Goal: Use online tool/utility: Utilize a website feature to perform a specific function

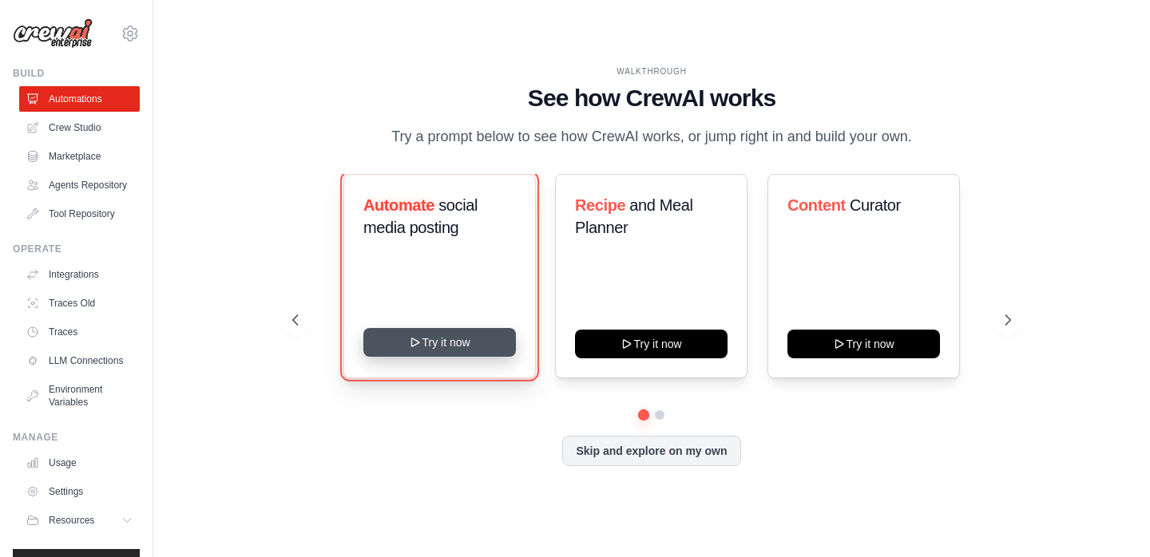
click at [407, 347] on button "Try it now" at bounding box center [439, 342] width 153 height 29
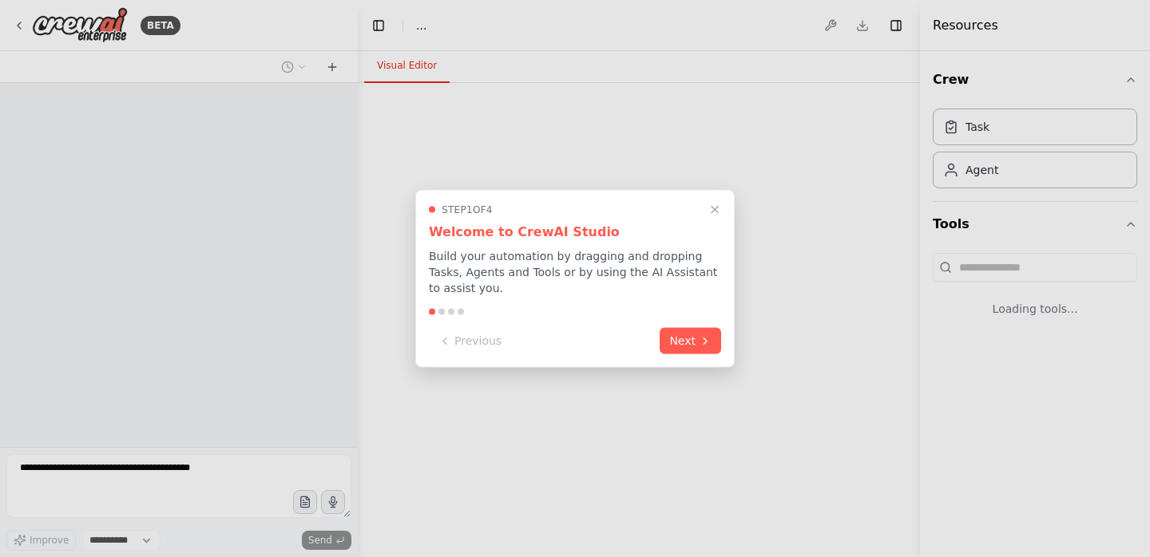
select select "****"
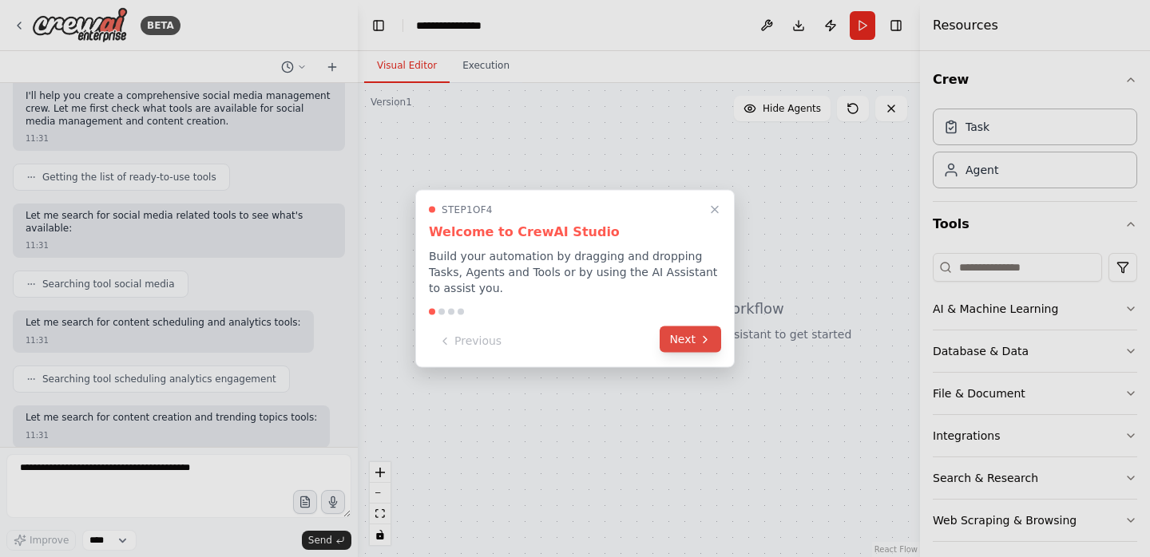
scroll to position [214, 0]
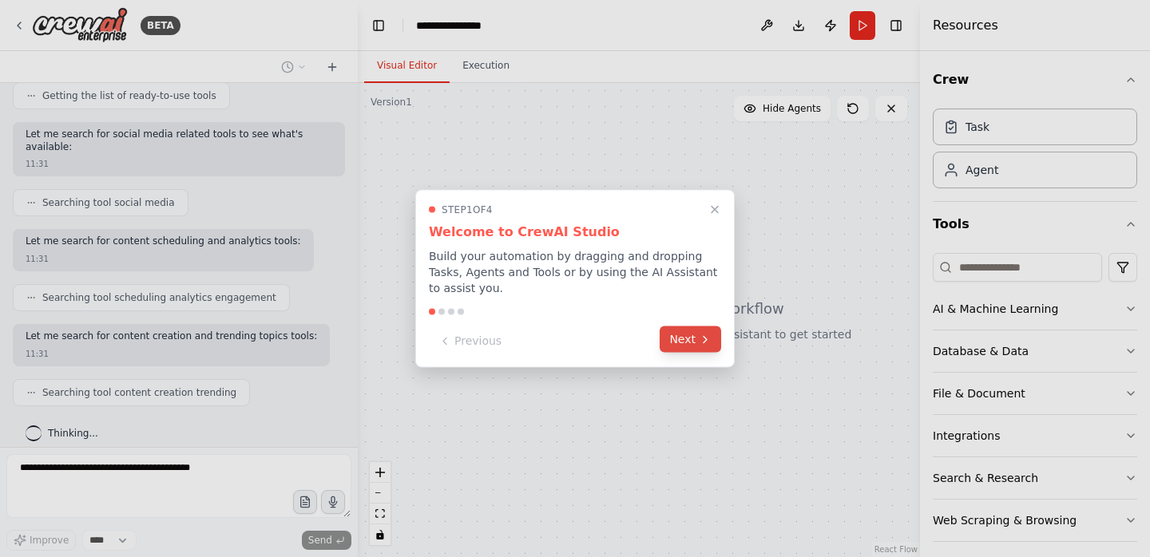
click at [684, 339] on button "Next" at bounding box center [690, 340] width 61 height 26
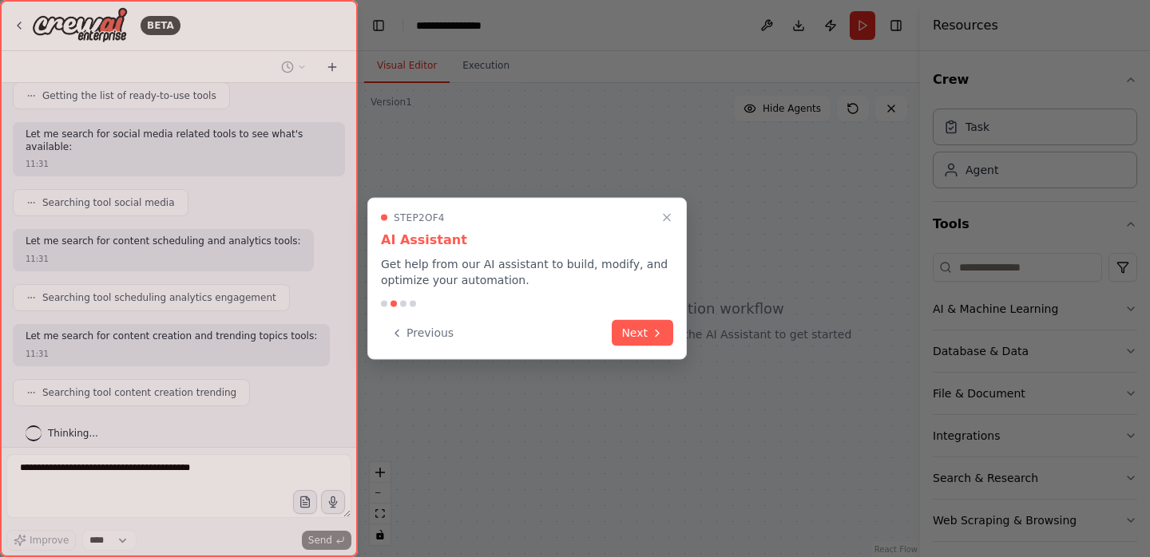
click at [684, 339] on div "Step 2 of 4 AI Assistant Get help from our AI assistant to build, modify, and o…" at bounding box center [526, 279] width 319 height 162
click at [650, 338] on button "Next" at bounding box center [642, 332] width 61 height 26
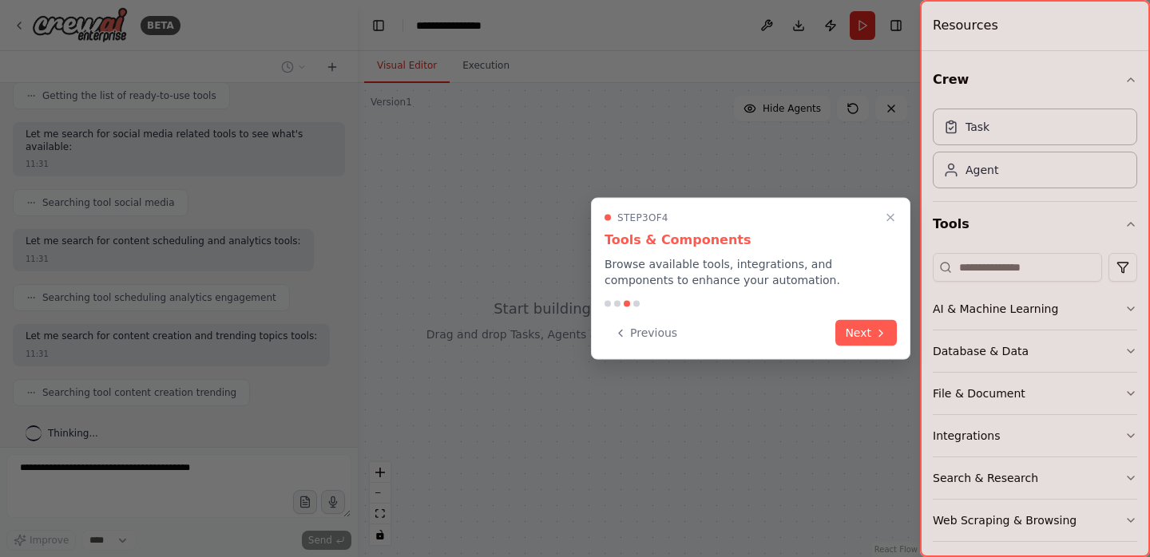
click at [898, 343] on div "Step 3 of 4 Tools & Components Browse available tools, integrations, and compon…" at bounding box center [750, 279] width 319 height 162
click at [866, 328] on button "Next" at bounding box center [865, 332] width 61 height 26
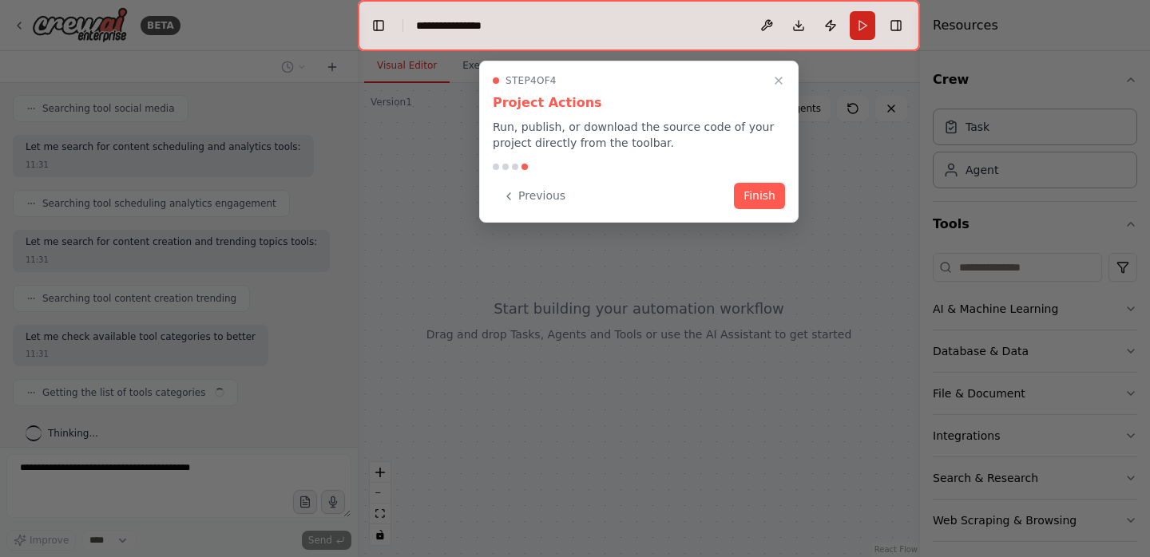
scroll to position [321, 0]
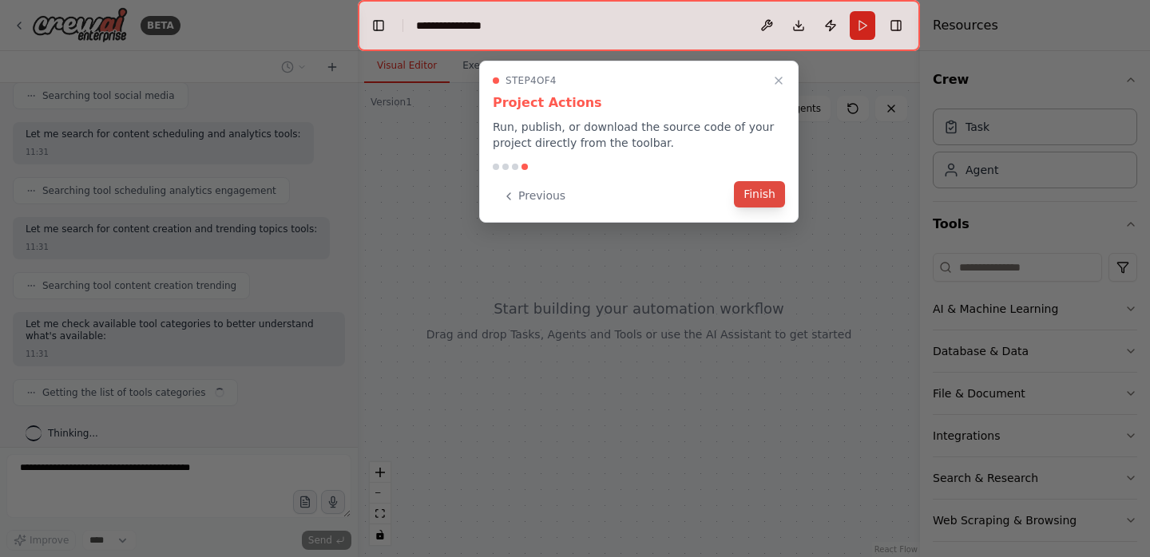
click at [761, 198] on button "Finish" at bounding box center [759, 194] width 51 height 26
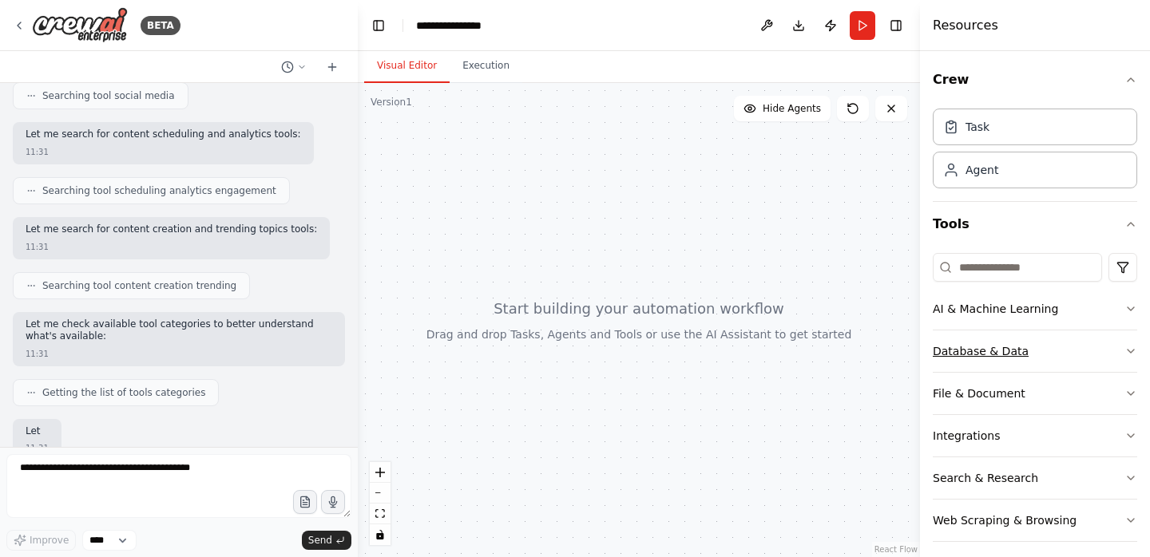
scroll to position [415, 0]
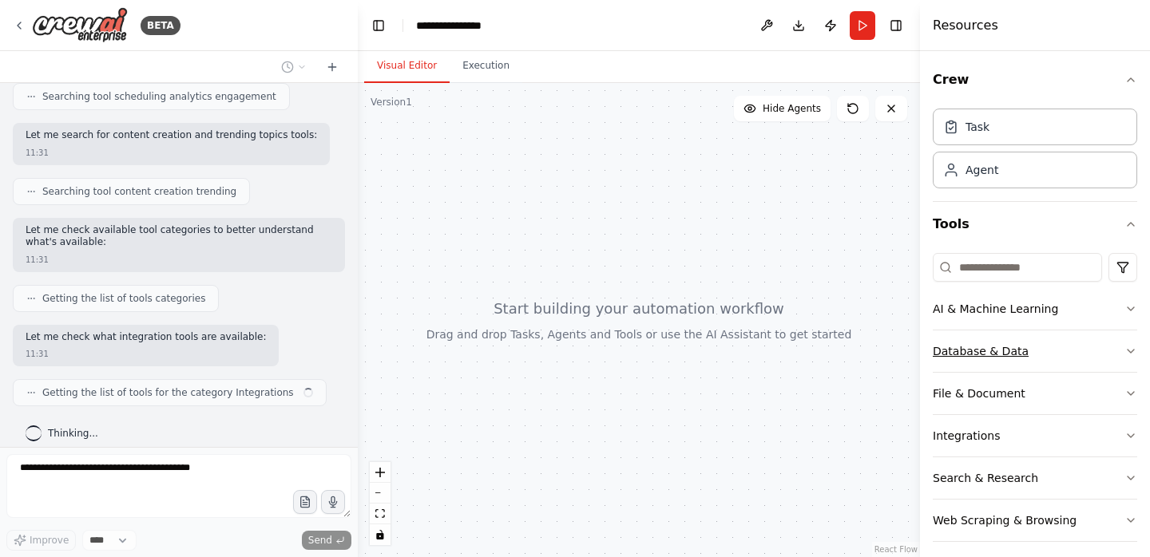
click at [959, 341] on button "Database & Data" at bounding box center [1035, 352] width 204 height 42
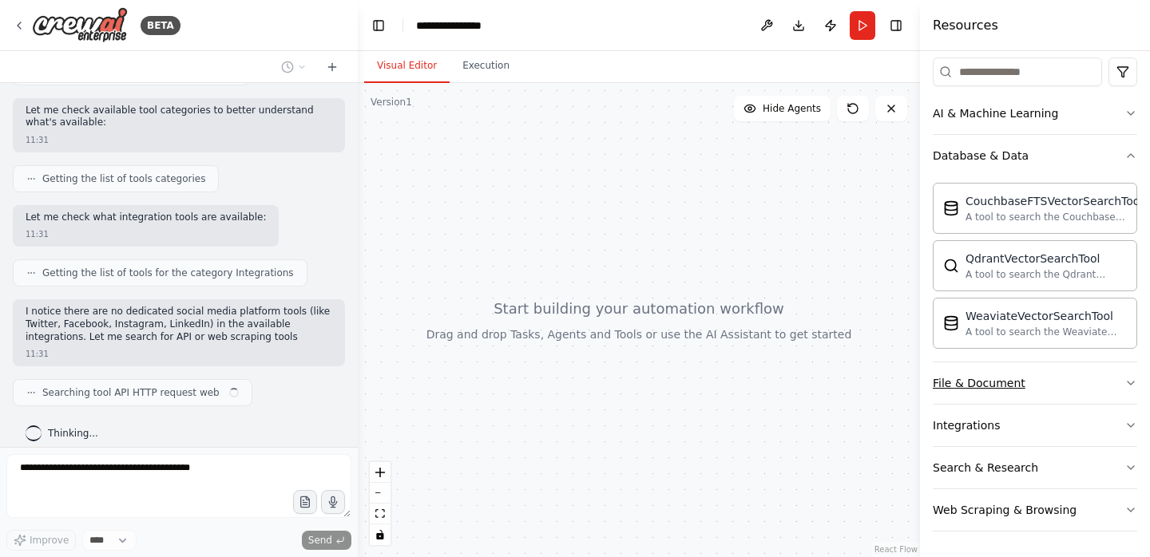
scroll to position [548, 0]
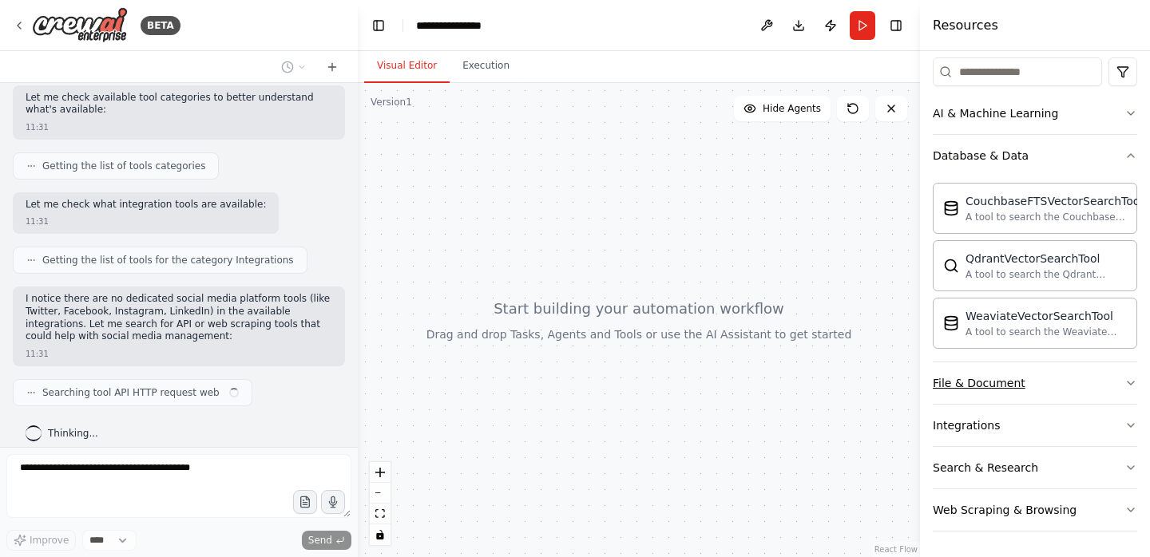
click at [996, 375] on div "File & Document" at bounding box center [979, 383] width 93 height 16
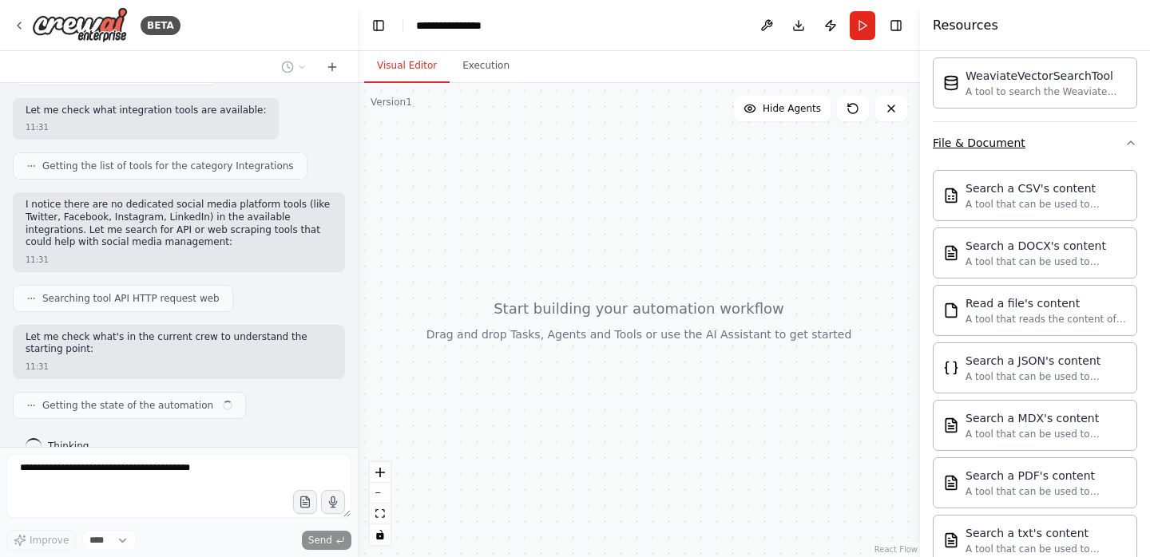
scroll to position [655, 0]
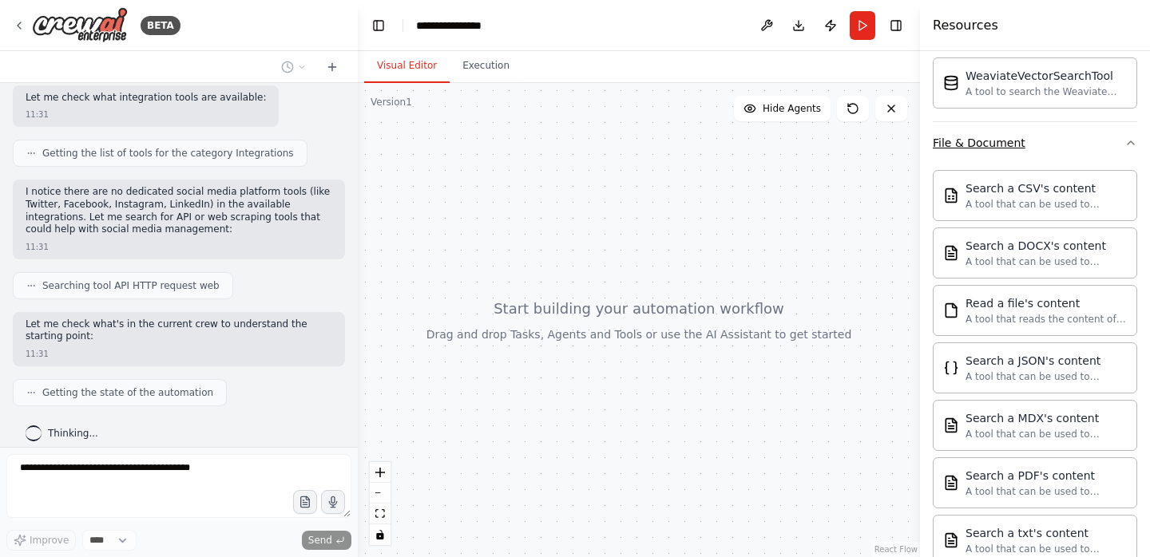
click at [996, 375] on div "A tool that can be used to semantic search a query from a JSON's content." at bounding box center [1045, 377] width 161 height 13
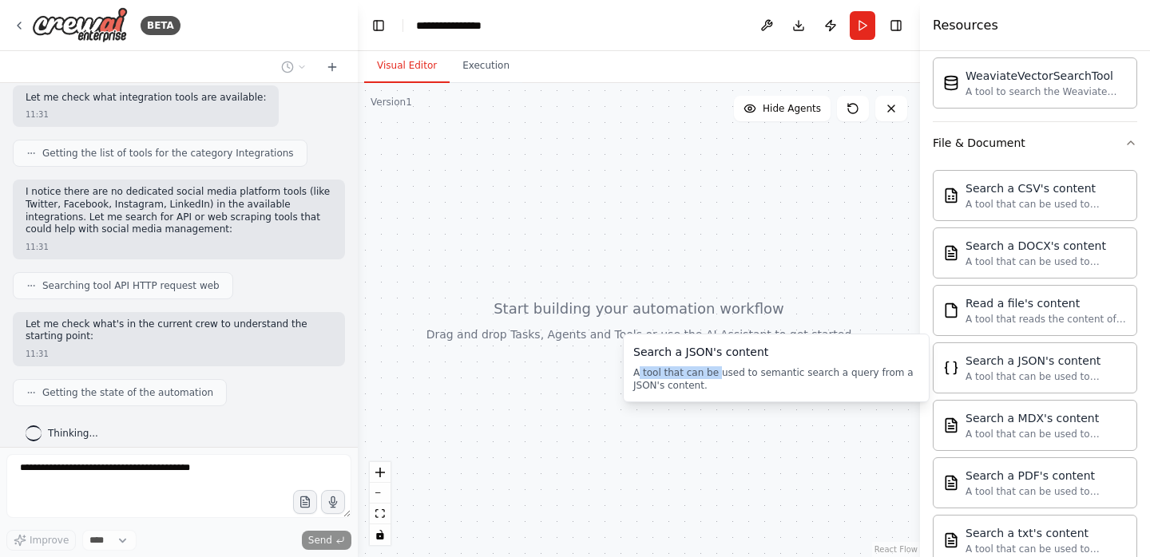
drag, startPoint x: 717, startPoint y: 370, endPoint x: 637, endPoint y: 373, distance: 79.9
click at [637, 373] on div "A tool that can be used to semantic search a query from a JSON's content." at bounding box center [776, 380] width 286 height 26
click at [768, 259] on div at bounding box center [639, 320] width 562 height 474
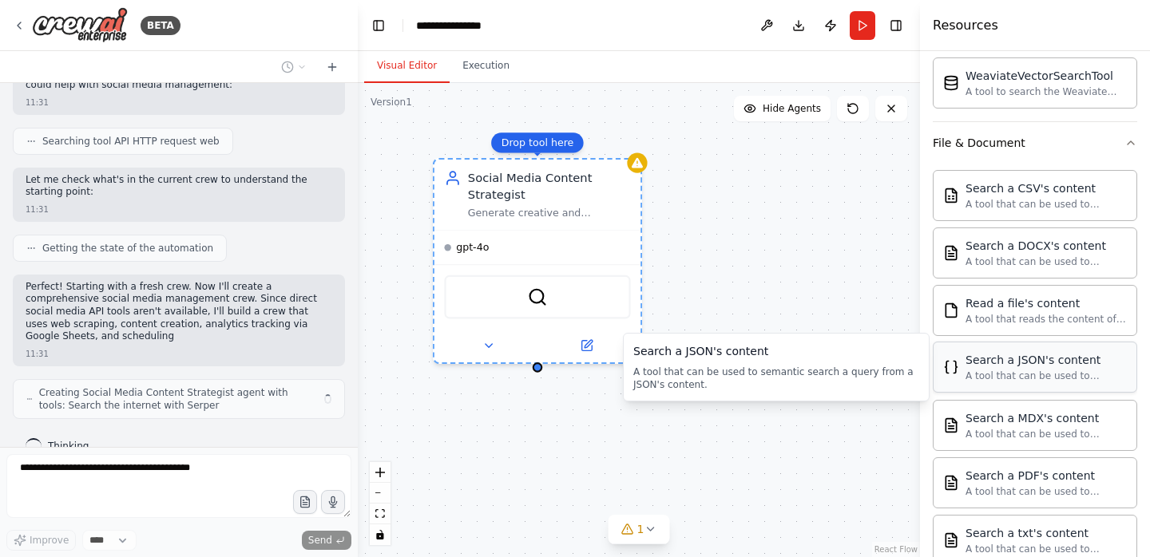
scroll to position [812, 0]
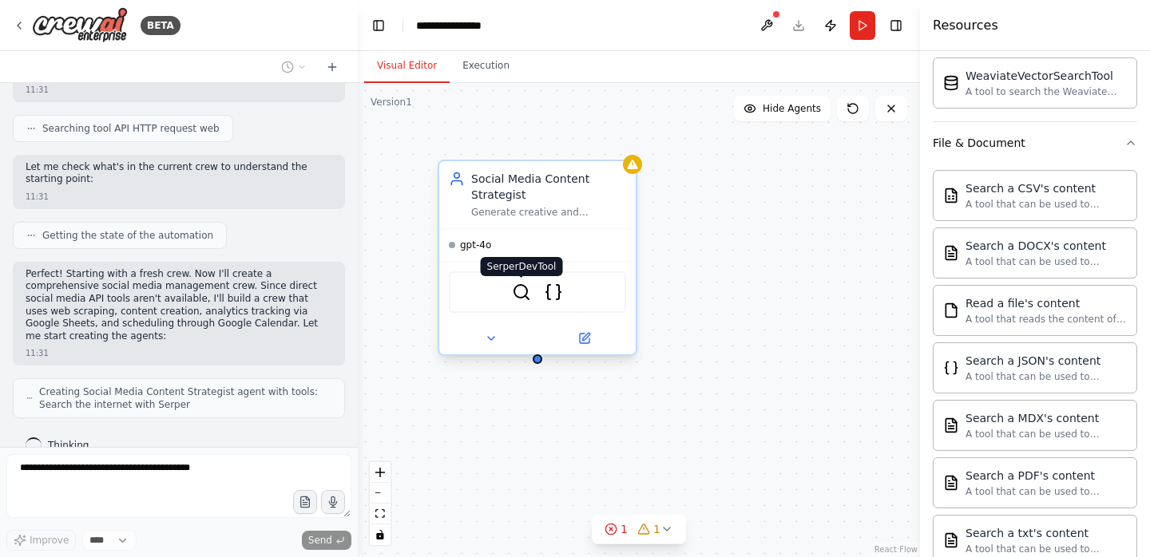
click at [520, 291] on img at bounding box center [521, 292] width 19 height 19
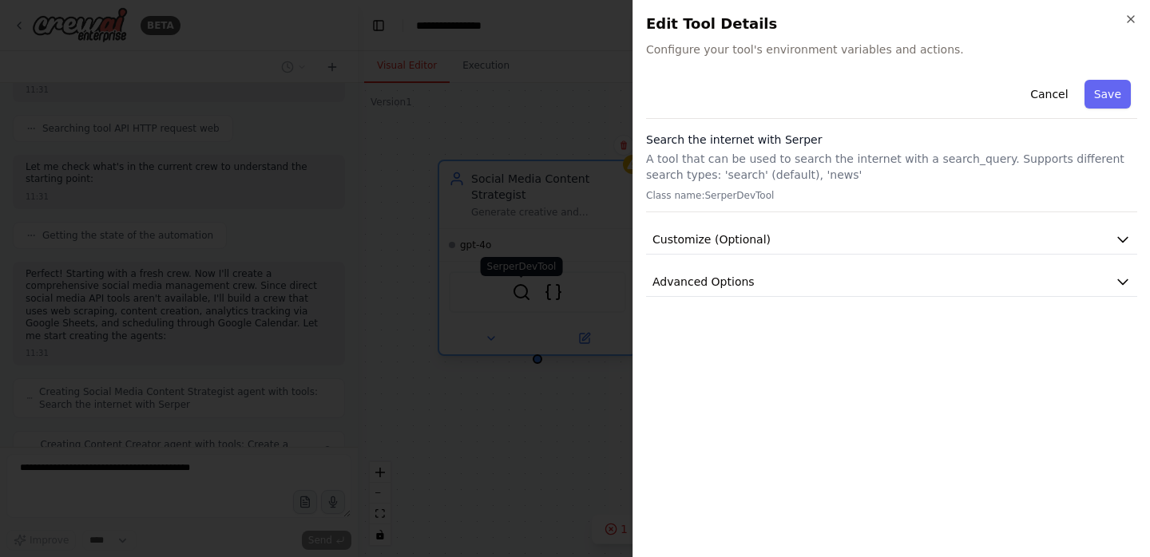
scroll to position [865, 0]
click at [520, 291] on div at bounding box center [575, 278] width 1150 height 557
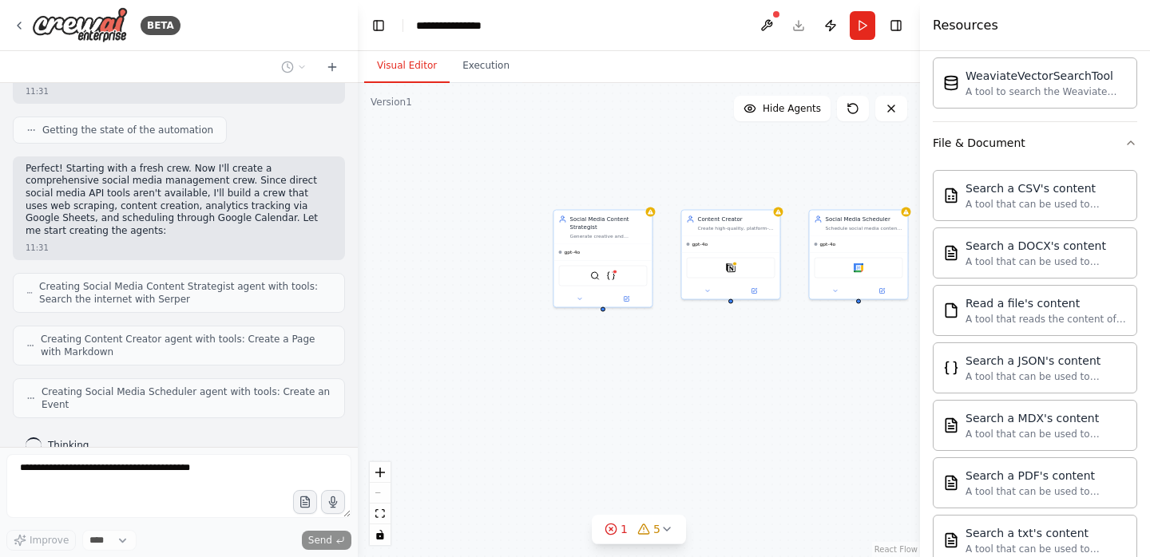
scroll to position [970, 0]
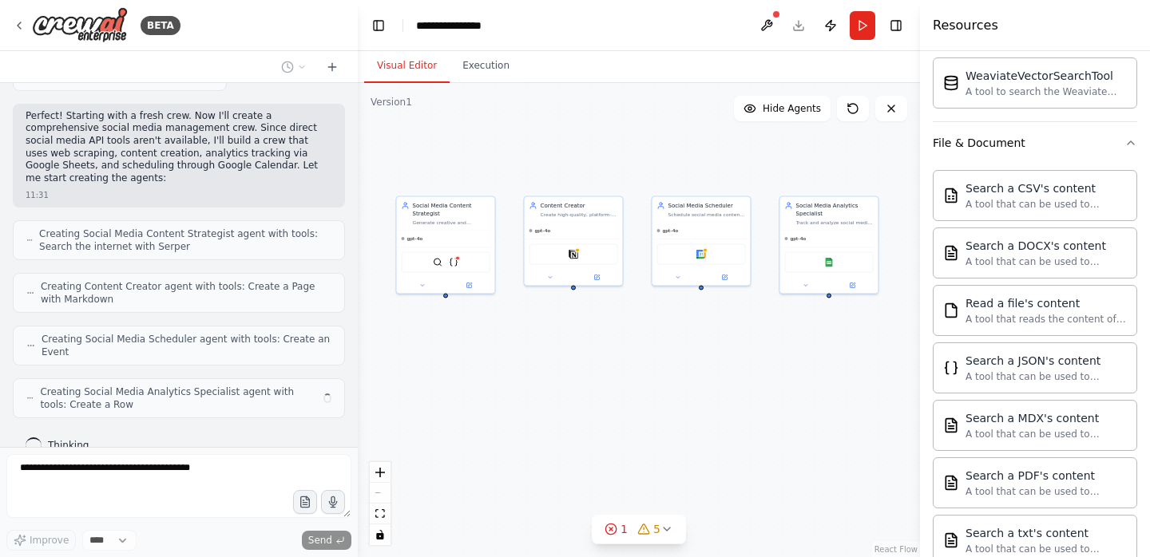
drag, startPoint x: 749, startPoint y: 158, endPoint x: 558, endPoint y: 144, distance: 191.4
click at [558, 144] on div "Social Media Content Strategist Generate creative and engaging social media con…" at bounding box center [639, 320] width 562 height 474
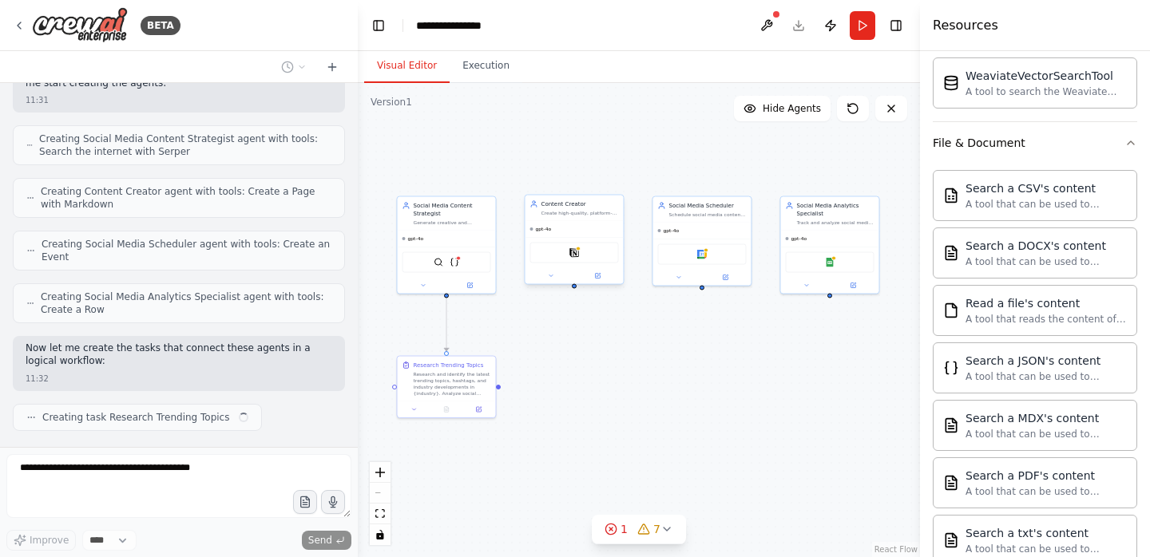
scroll to position [1077, 0]
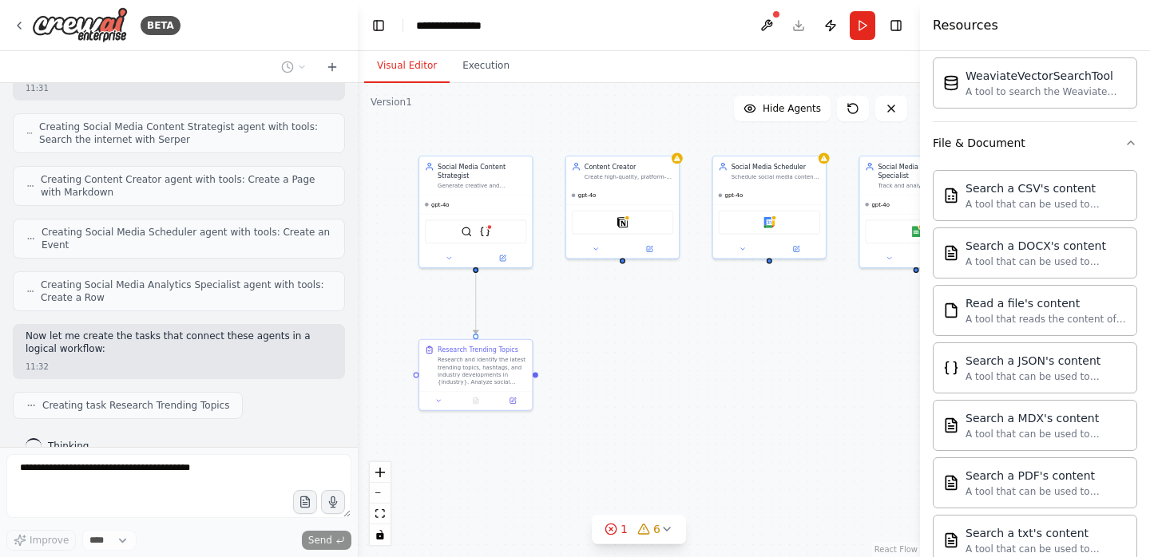
drag, startPoint x: 604, startPoint y: 374, endPoint x: 654, endPoint y: 338, distance: 61.8
click at [654, 338] on div ".deletable-edge-delete-btn { width: 20px; height: 20px; border: 0px solid #ffff…" at bounding box center [639, 320] width 562 height 474
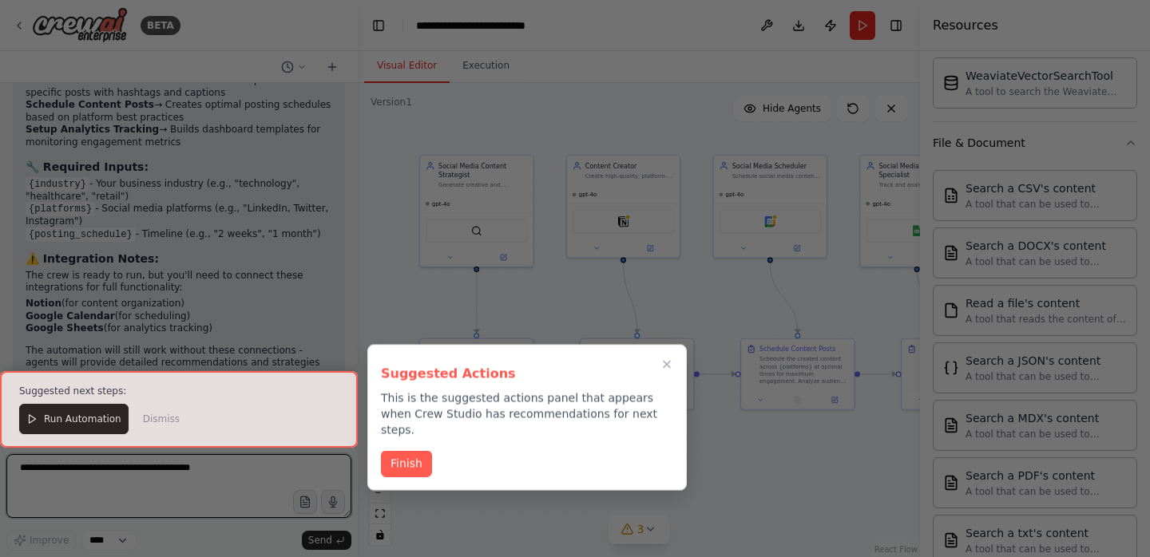
scroll to position [2366, 0]
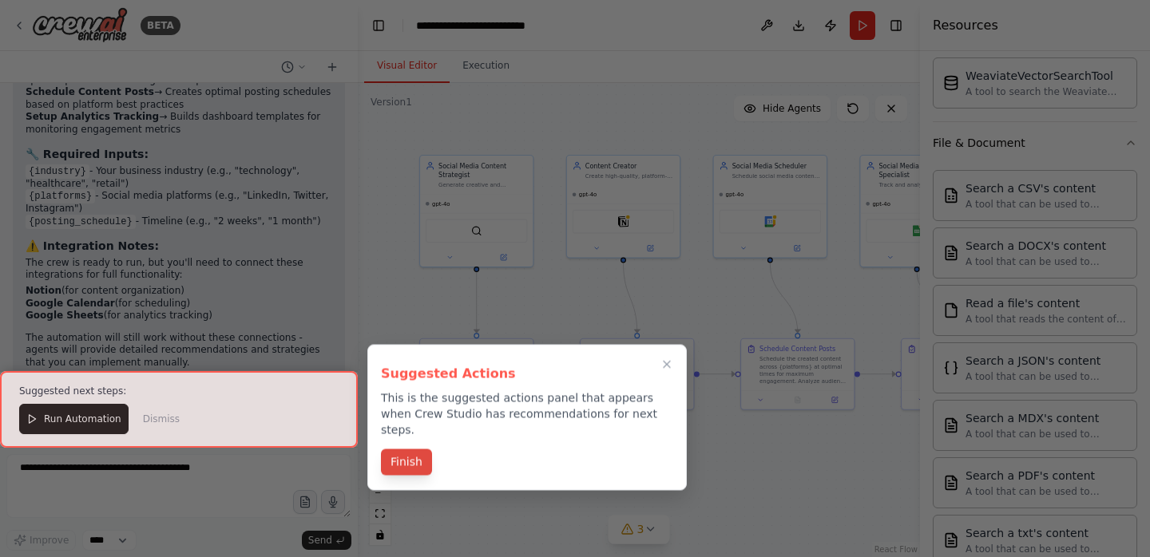
click at [416, 450] on button "Finish" at bounding box center [406, 463] width 51 height 26
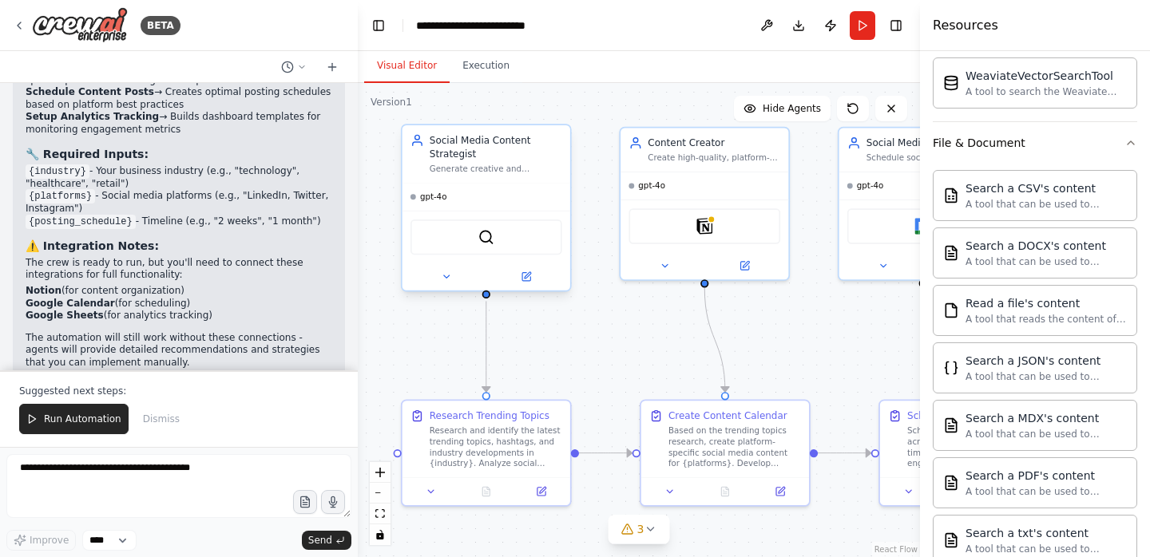
click at [473, 201] on div "gpt-4o" at bounding box center [486, 197] width 168 height 27
click at [486, 243] on img at bounding box center [486, 237] width 17 height 17
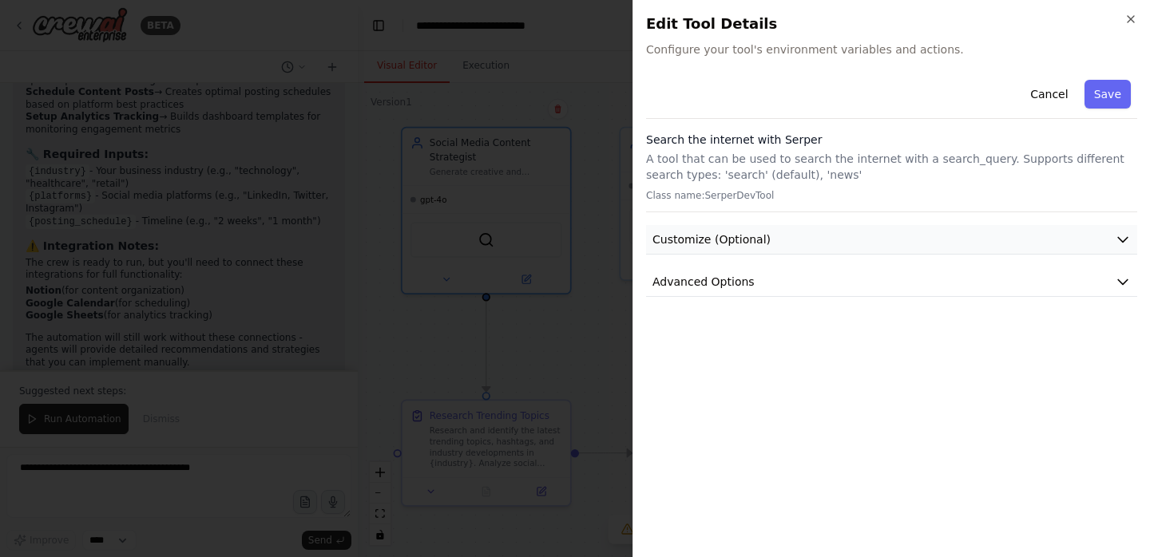
click at [729, 233] on span "Customize (Optional)" at bounding box center [711, 240] width 118 height 16
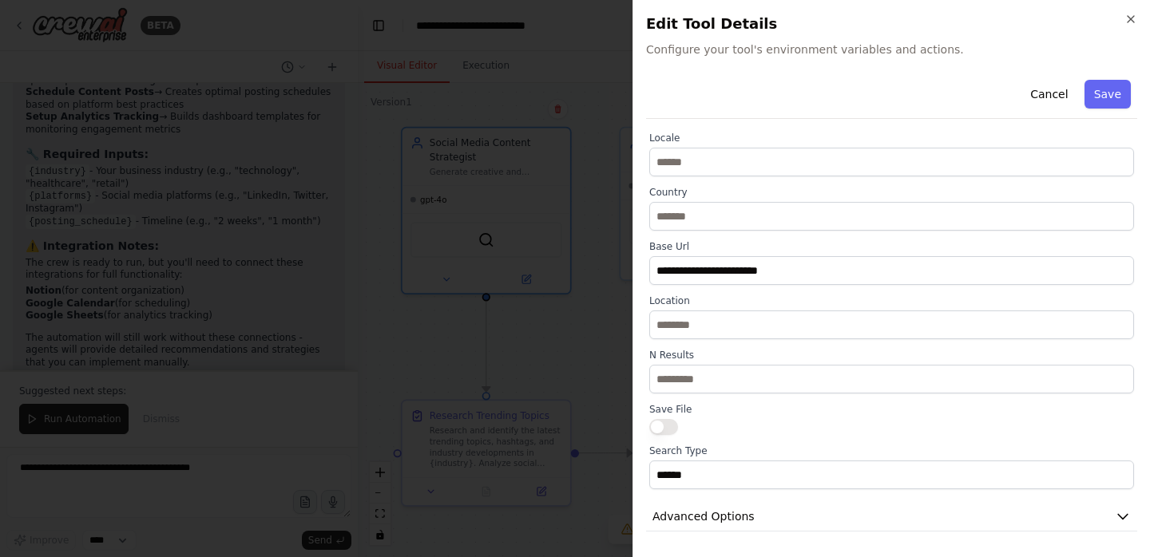
scroll to position [0, 0]
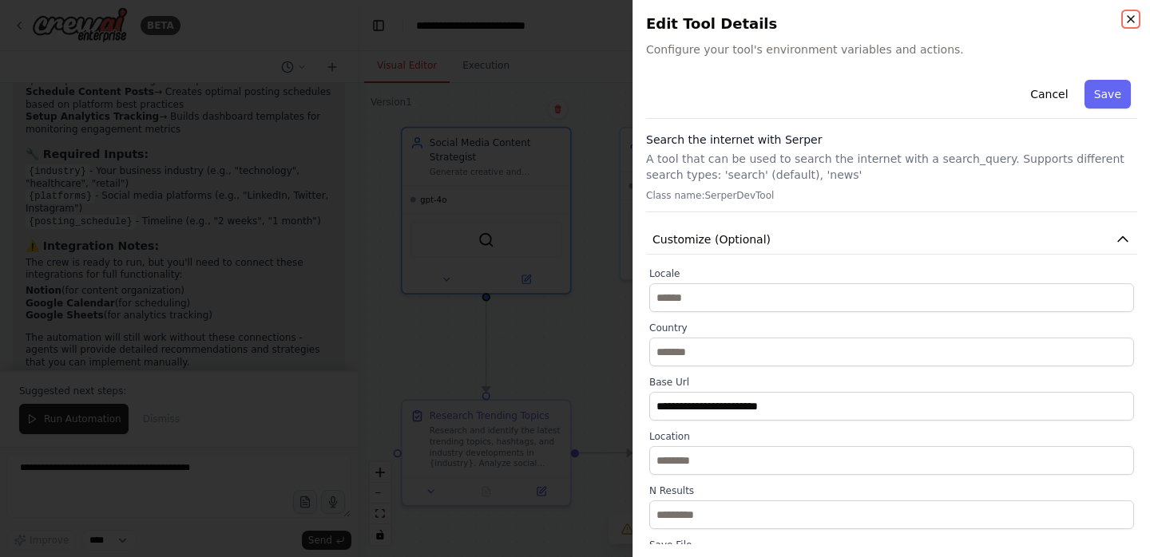
click at [1132, 18] on icon "button" at bounding box center [1130, 19] width 13 height 13
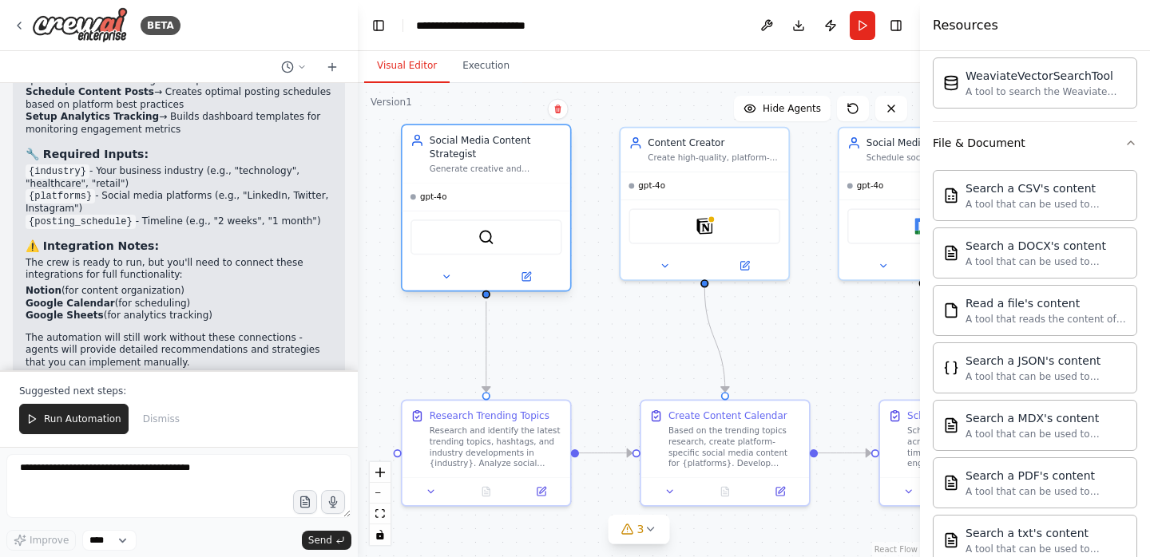
click at [498, 239] on div "SerperDevTool" at bounding box center [486, 237] width 152 height 35
click at [479, 239] on img at bounding box center [486, 237] width 17 height 17
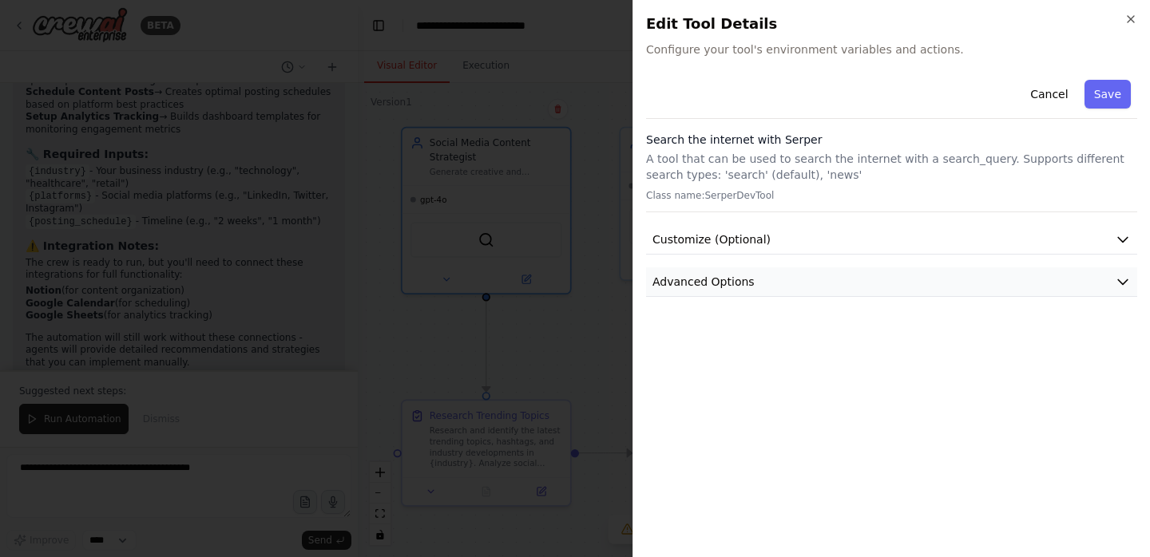
click at [696, 287] on span "Advanced Options" at bounding box center [703, 282] width 102 height 16
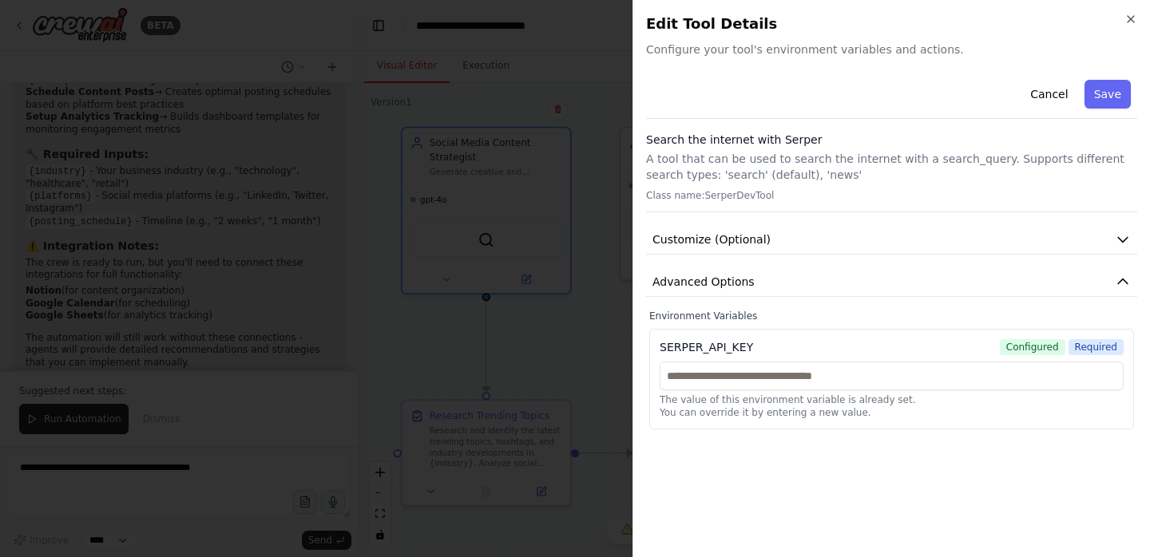
click at [598, 118] on div at bounding box center [575, 278] width 1150 height 557
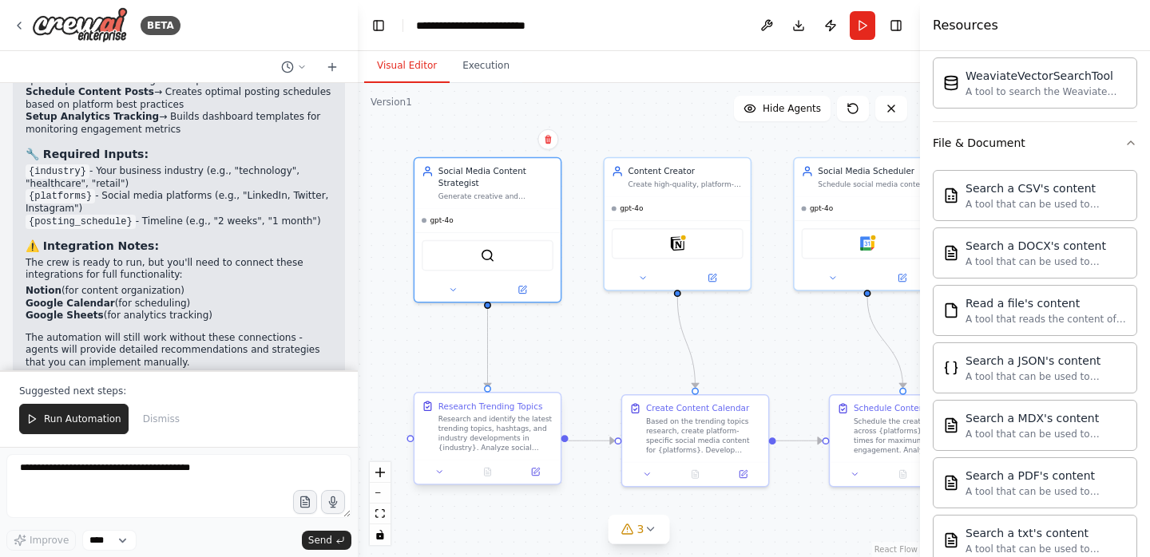
click at [500, 417] on div "Research and identify the latest trending topics, hashtags, and industry develo…" at bounding box center [495, 433] width 115 height 38
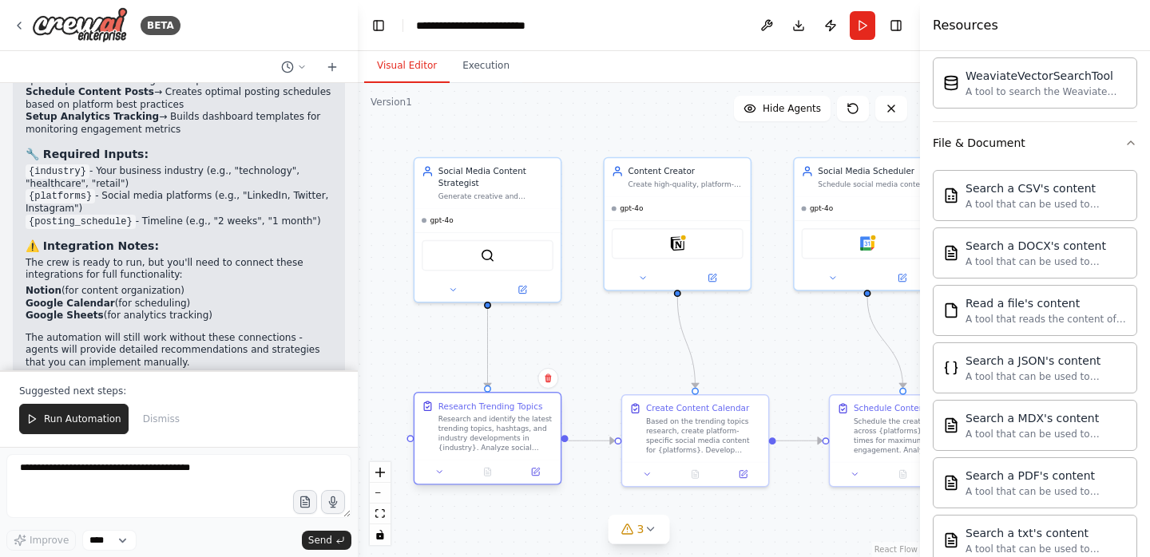
click at [482, 450] on div "Research and identify the latest trending topics, hashtags, and industry develo…" at bounding box center [495, 433] width 115 height 38
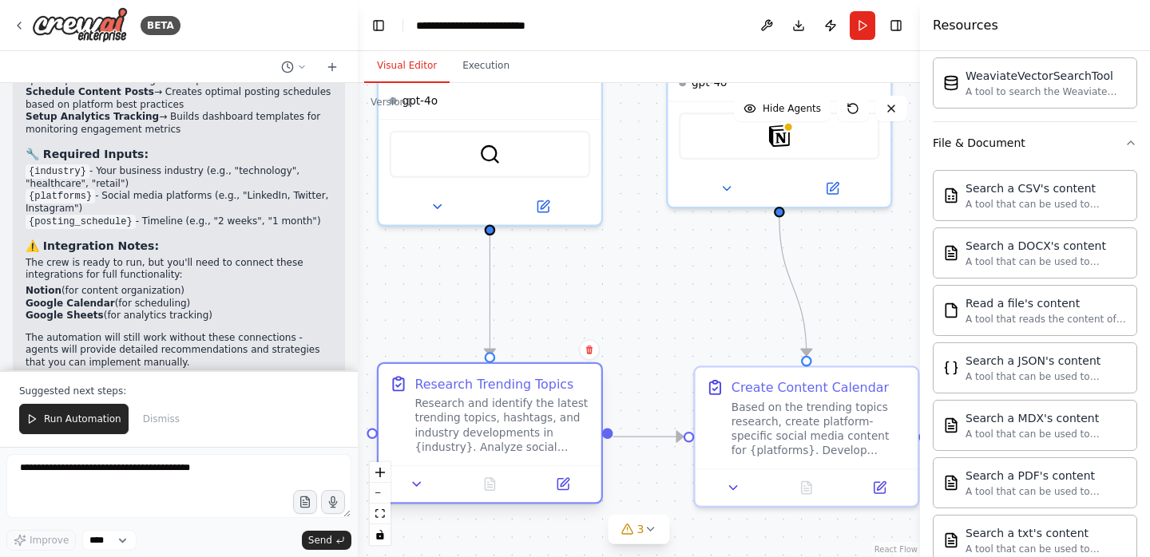
click at [485, 412] on div "Research and identify the latest trending topics, hashtags, and industry develo…" at bounding box center [502, 425] width 176 height 57
click at [563, 490] on icon at bounding box center [563, 485] width 14 height 14
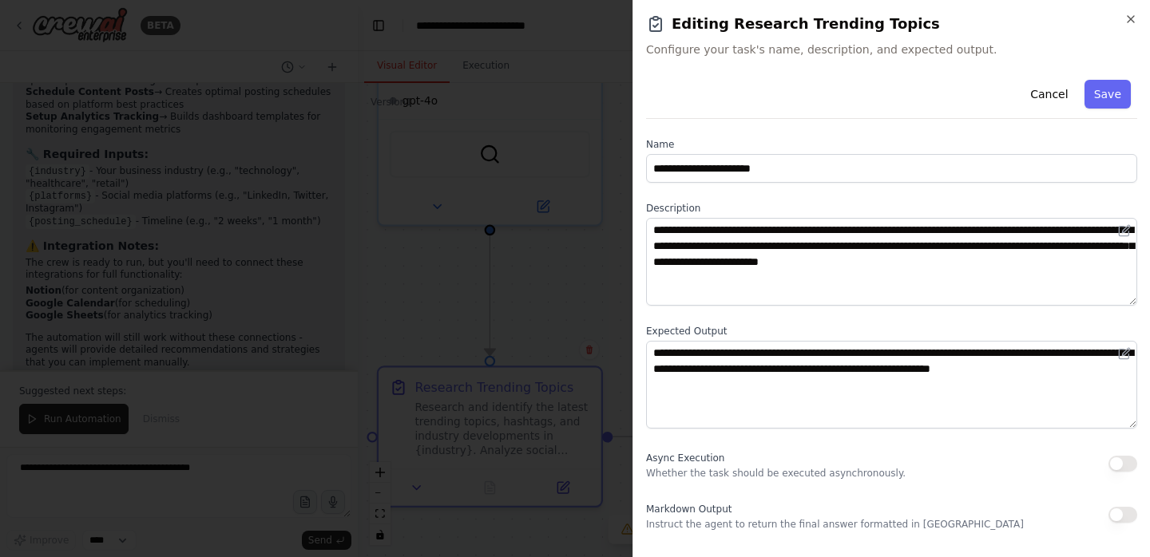
click at [613, 314] on div at bounding box center [575, 278] width 1150 height 557
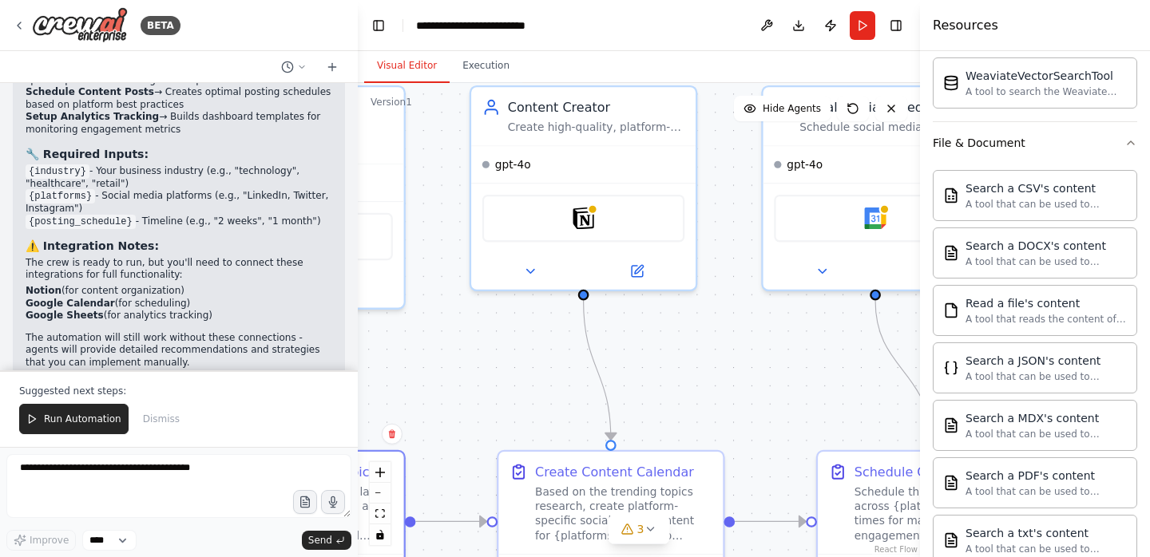
drag, startPoint x: 624, startPoint y: 293, endPoint x: 420, endPoint y: 373, distance: 218.7
click at [420, 373] on div ".deletable-edge-delete-btn { width: 20px; height: 20px; border: 0px solid #ffff…" at bounding box center [639, 320] width 562 height 474
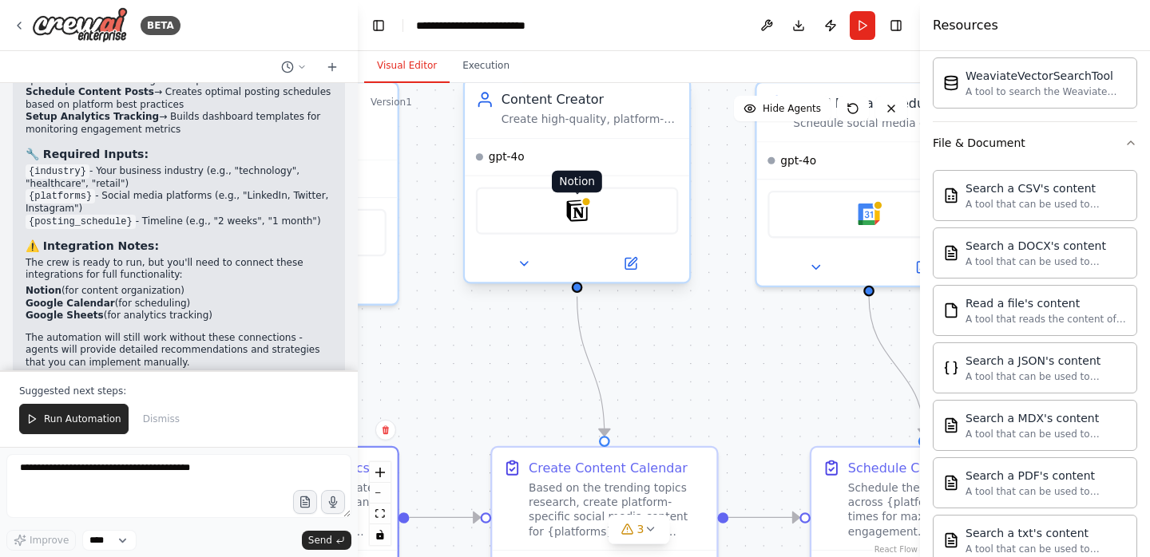
click at [581, 213] on img at bounding box center [577, 211] width 22 height 22
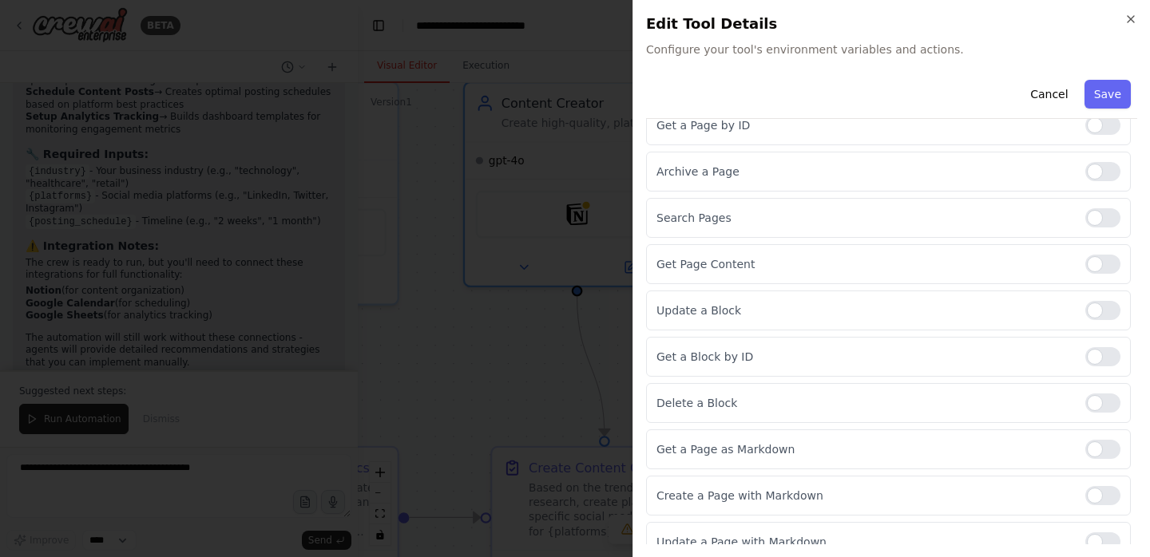
scroll to position [334, 0]
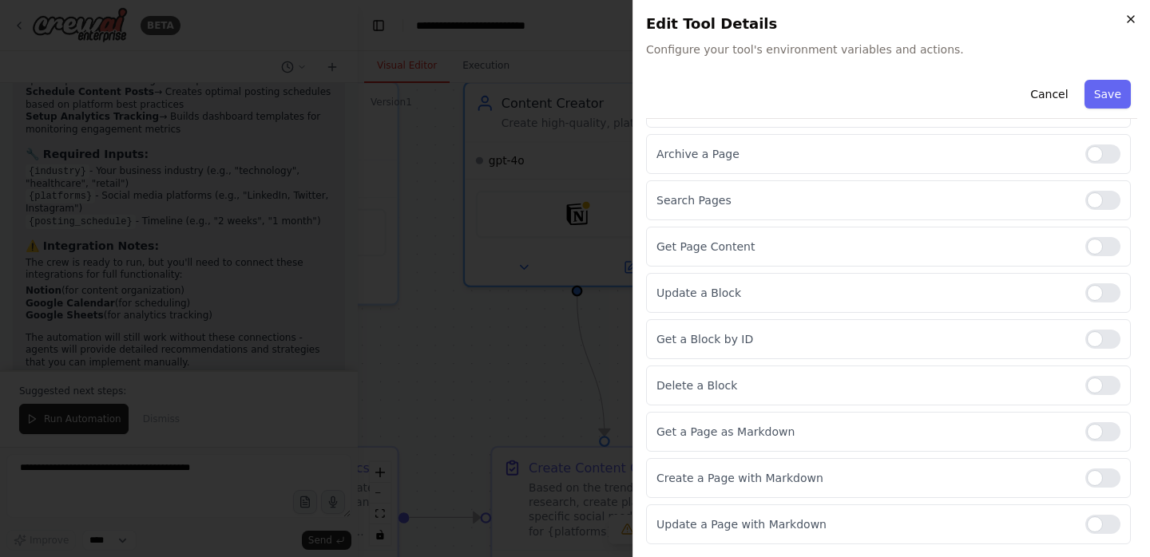
click at [1132, 16] on icon "button" at bounding box center [1130, 19] width 13 height 13
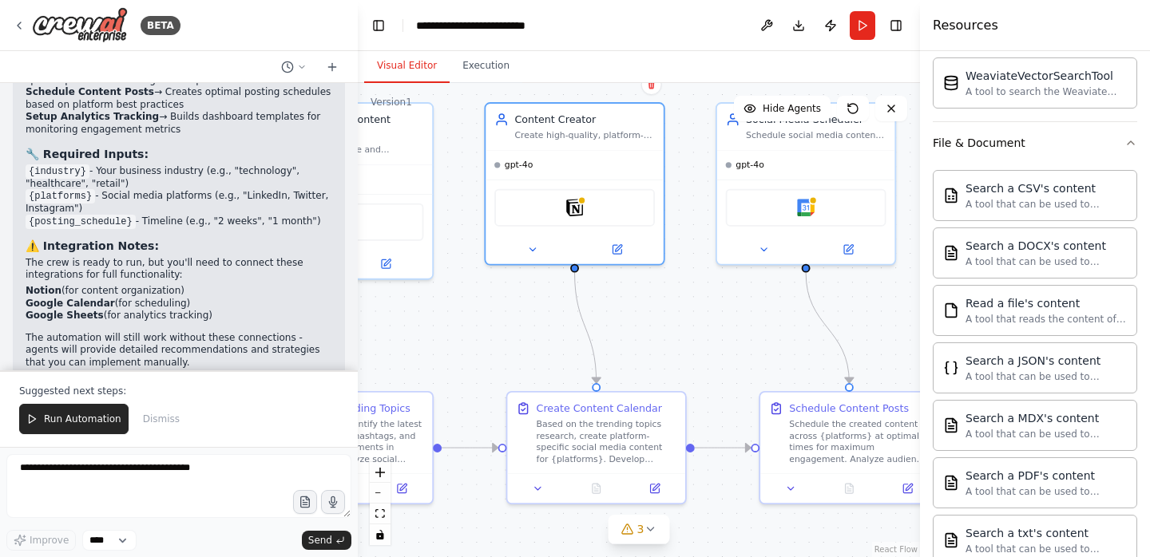
drag, startPoint x: 683, startPoint y: 372, endPoint x: 629, endPoint y: 291, distance: 96.8
click at [629, 291] on div ".deletable-edge-delete-btn { width: 20px; height: 20px; border: 0px solid #ffff…" at bounding box center [639, 320] width 562 height 474
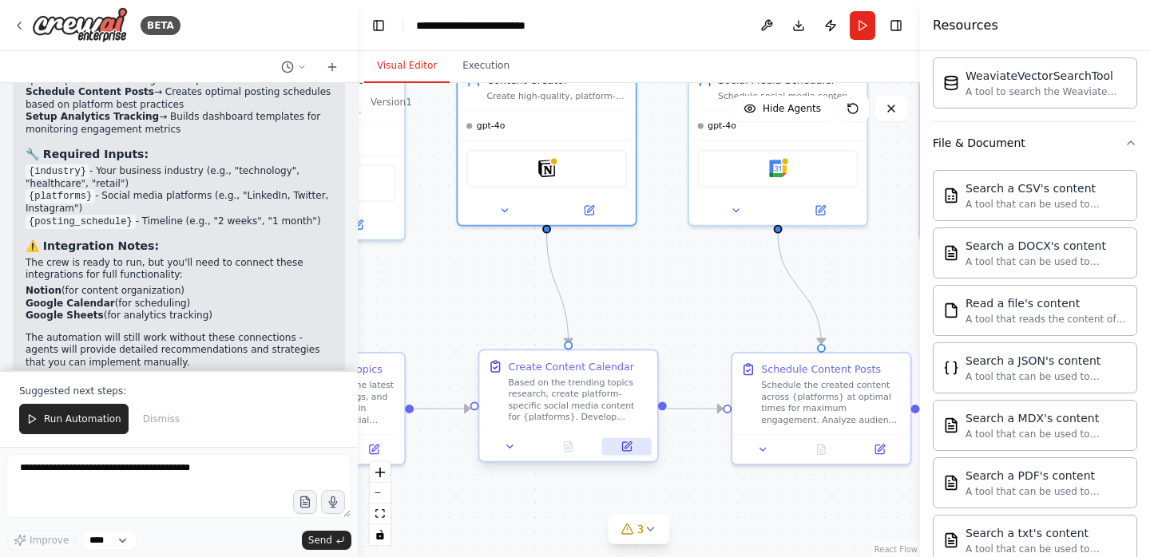
click at [624, 446] on button at bounding box center [627, 447] width 50 height 18
click at [636, 441] on icon at bounding box center [633, 446] width 11 height 11
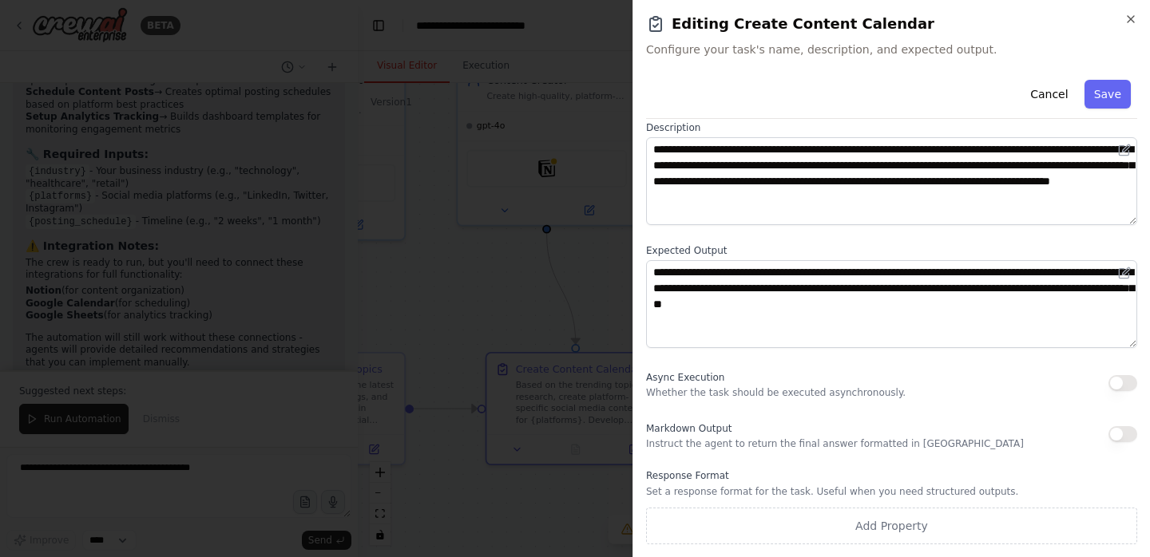
scroll to position [0, 0]
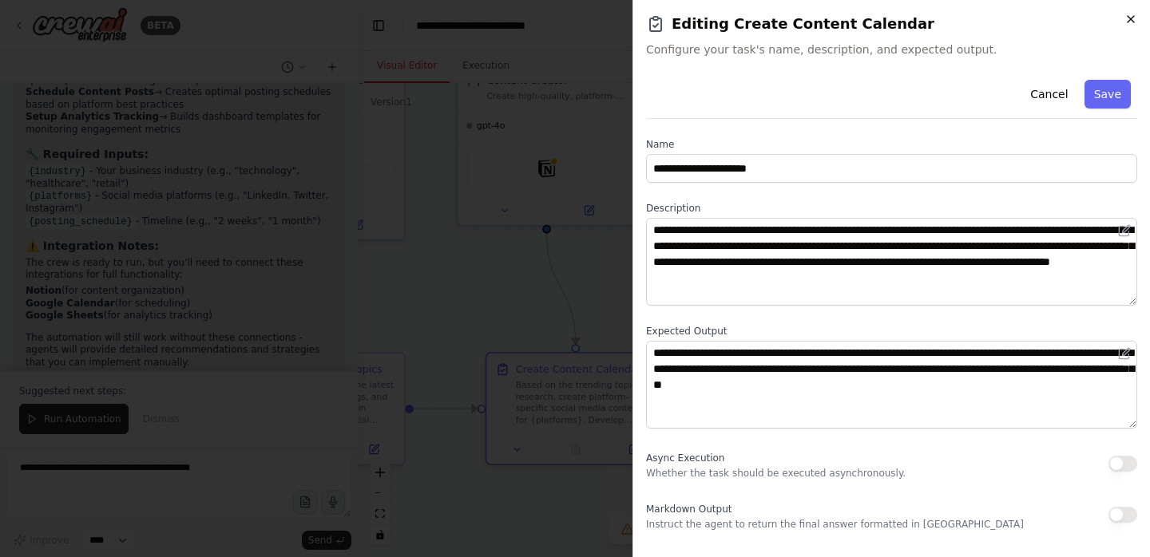
click at [1134, 14] on icon "button" at bounding box center [1130, 19] width 13 height 13
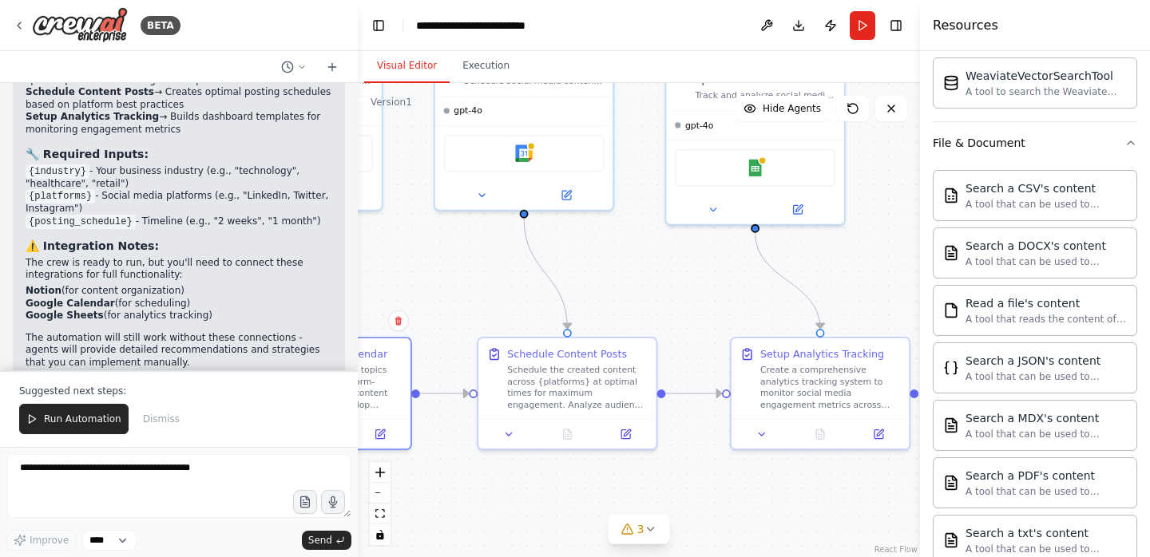
drag, startPoint x: 843, startPoint y: 268, endPoint x: 620, endPoint y: 264, distance: 222.0
click at [620, 264] on div ".deletable-edge-delete-btn { width: 20px; height: 20px; border: 0px solid #ffff…" at bounding box center [639, 320] width 562 height 474
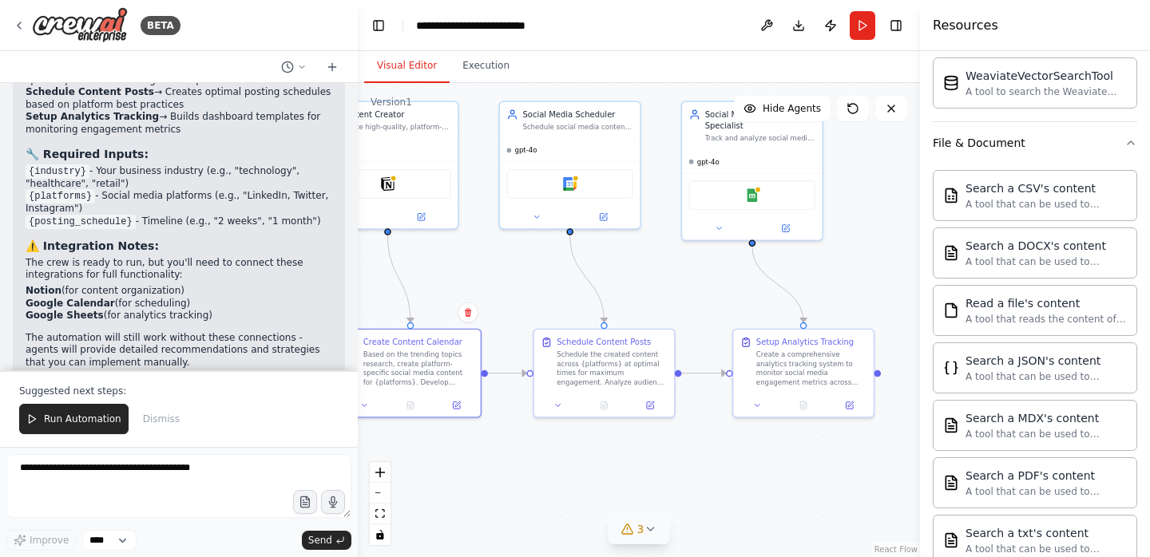
click at [642, 530] on span "3" at bounding box center [640, 529] width 7 height 16
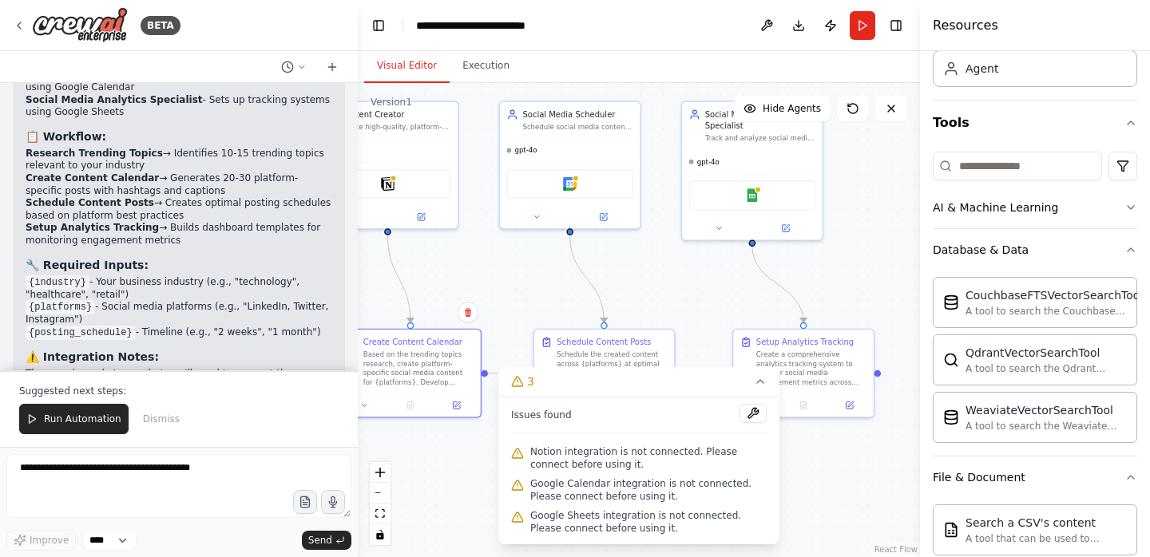
scroll to position [101, 0]
click at [1094, 467] on button "File & Document" at bounding box center [1035, 479] width 204 height 42
click at [1048, 252] on button "Database & Data" at bounding box center [1035, 251] width 204 height 42
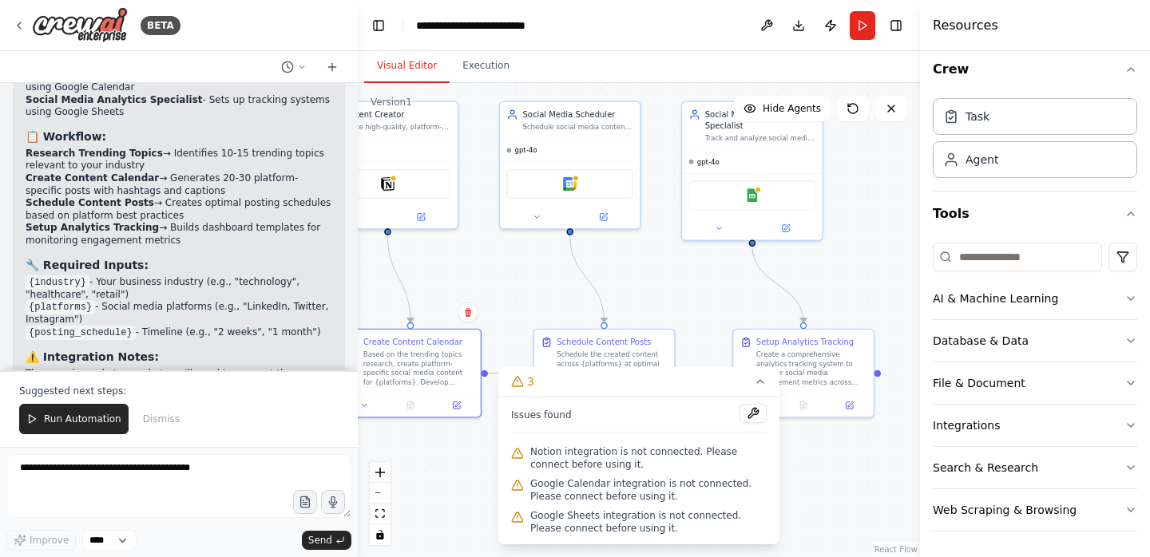
scroll to position [10, 0]
click at [1073, 309] on button "AI & Machine Learning" at bounding box center [1035, 299] width 204 height 42
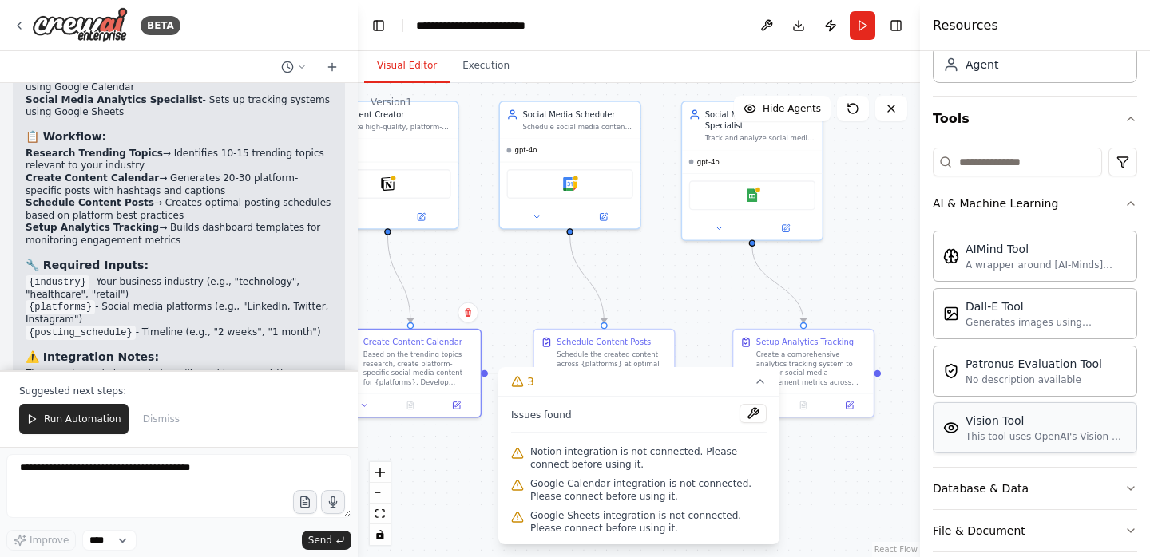
scroll to position [253, 0]
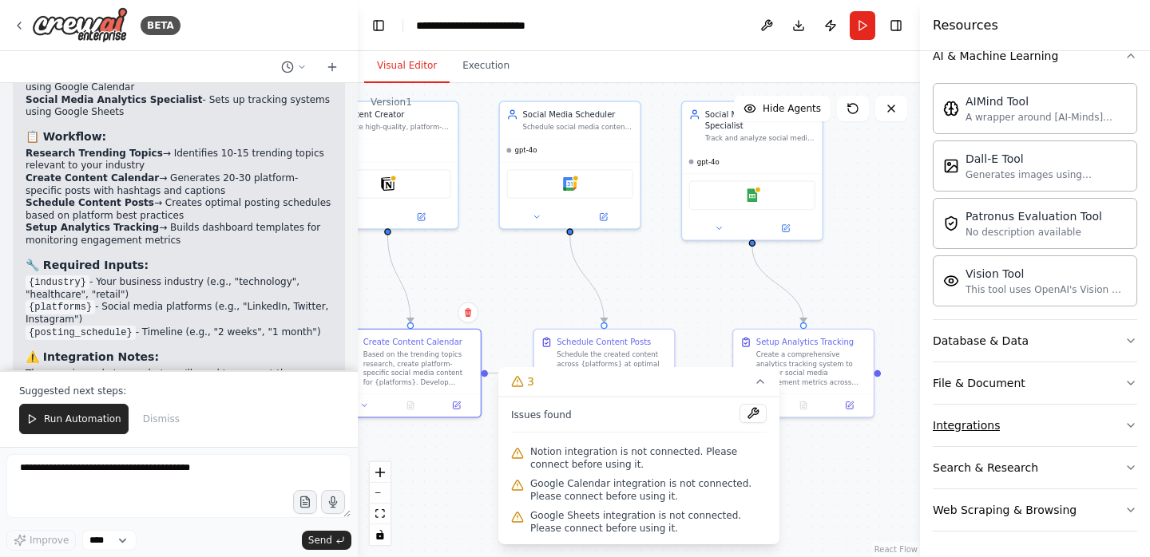
click at [1081, 418] on button "Integrations" at bounding box center [1035, 426] width 204 height 42
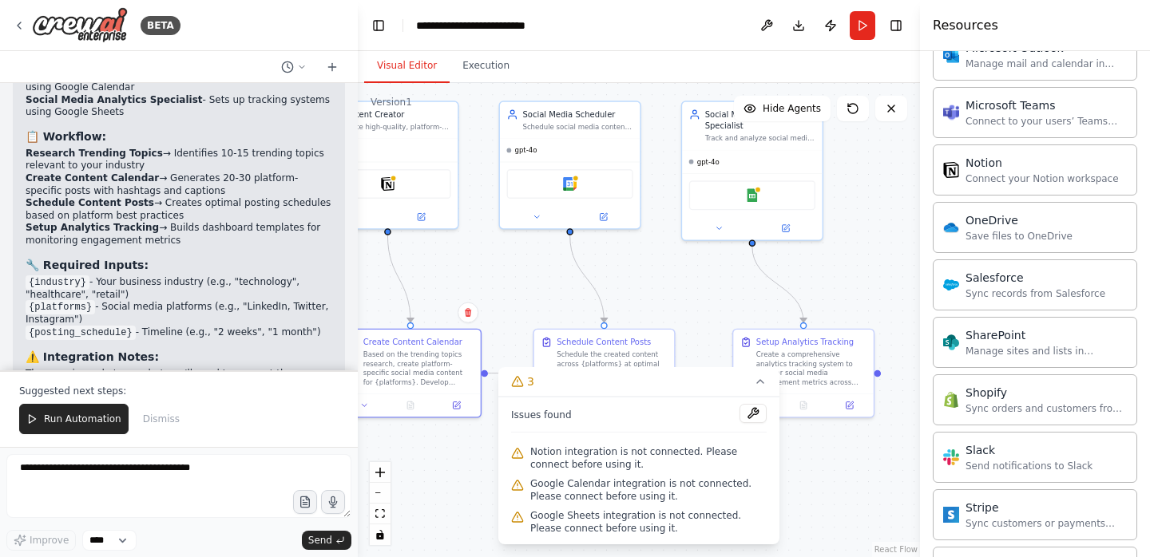
scroll to position [1531, 0]
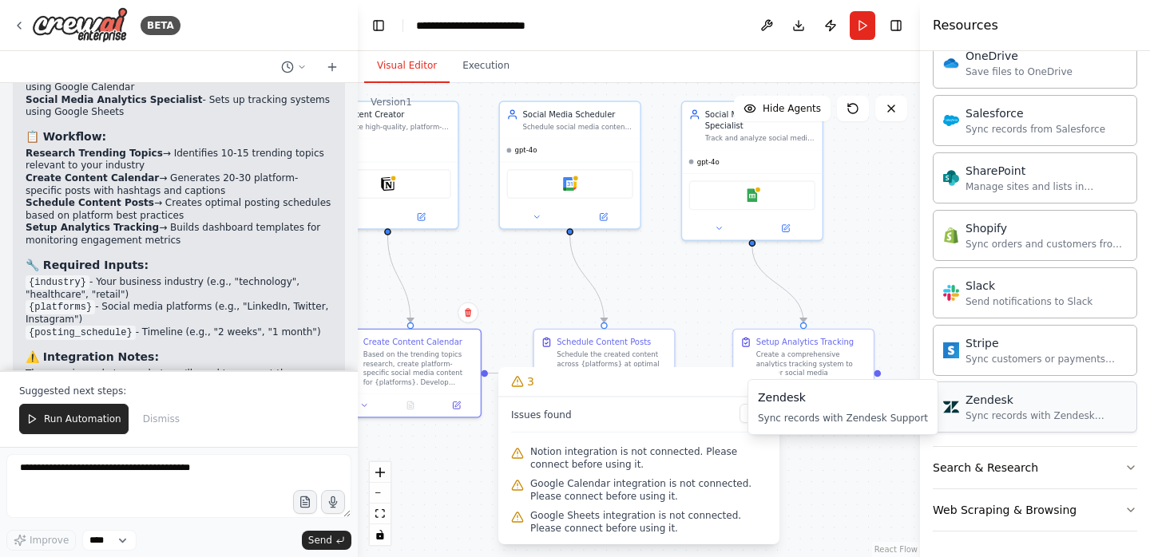
click at [1072, 414] on div "Sync records with Zendesk Support" at bounding box center [1045, 416] width 161 height 13
click at [1070, 461] on button "Search & Research" at bounding box center [1035, 468] width 204 height 42
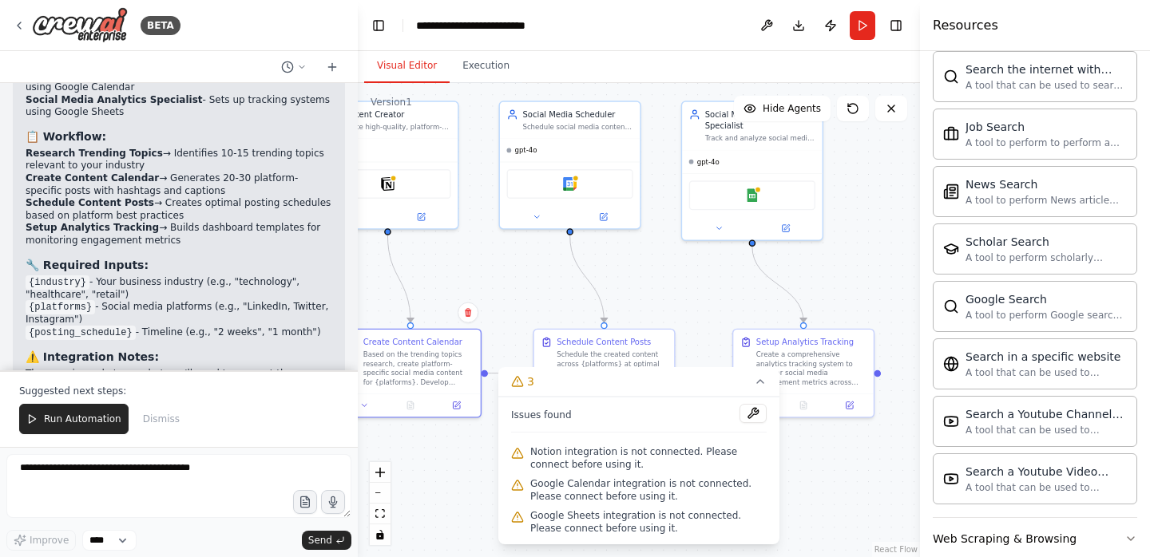
scroll to position [2349, 0]
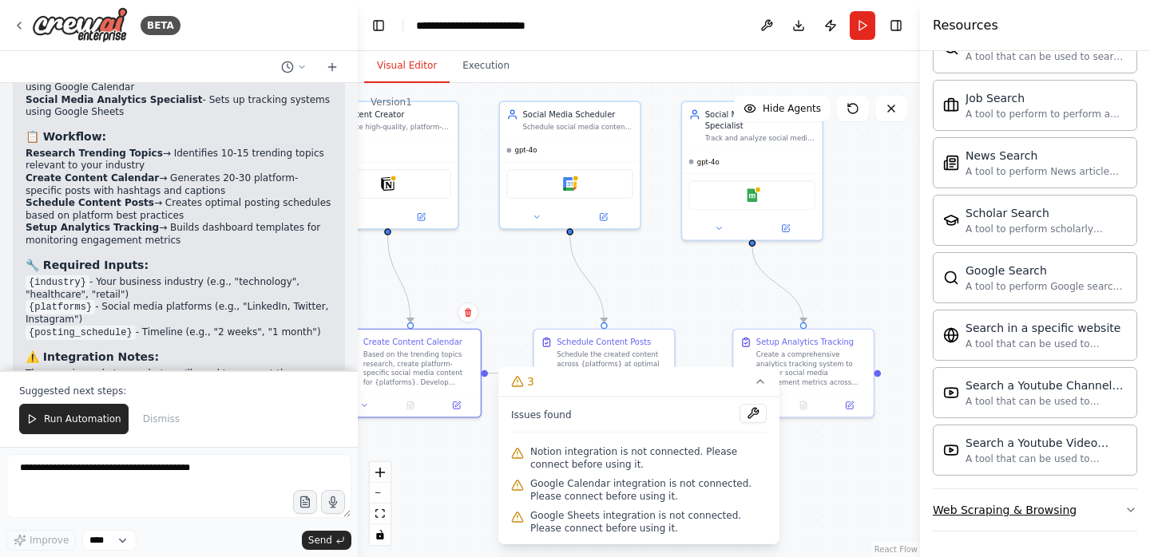
click at [1082, 512] on button "Web Scraping & Browsing" at bounding box center [1035, 511] width 204 height 42
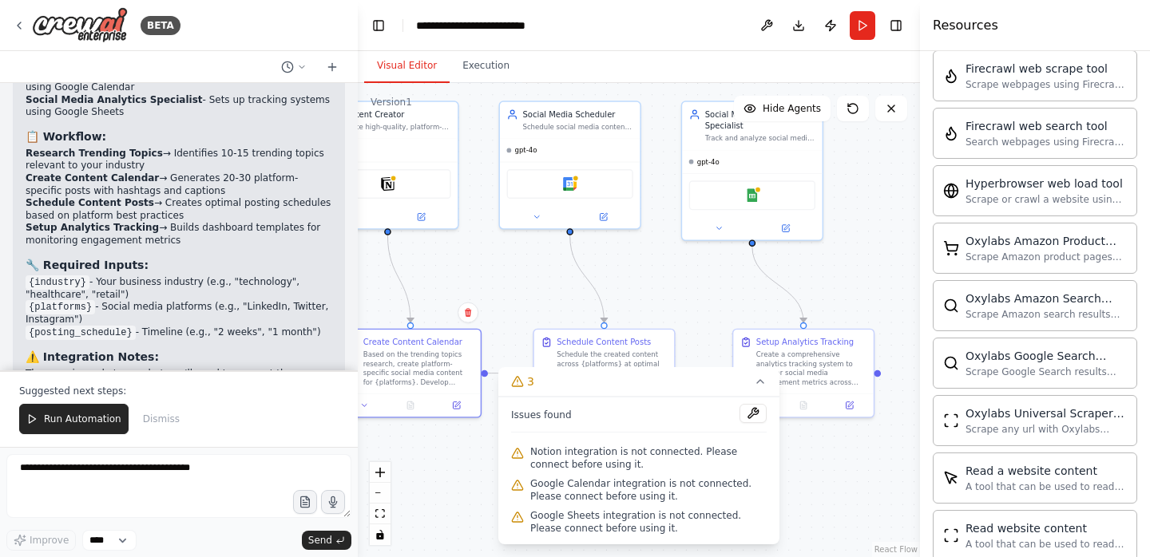
scroll to position [3224, 0]
